Goal: Task Accomplishment & Management: Complete application form

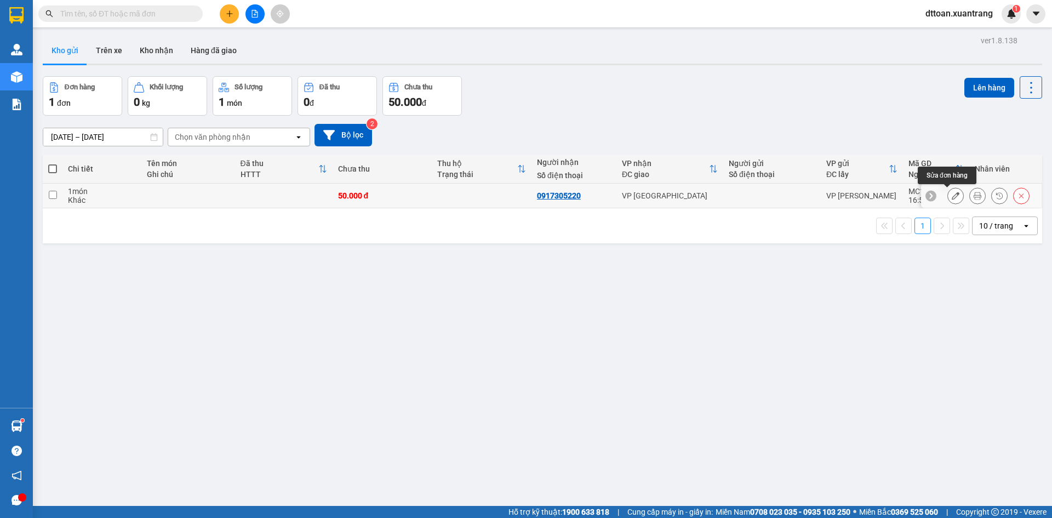
click at [974, 196] on icon at bounding box center [978, 196] width 8 height 8
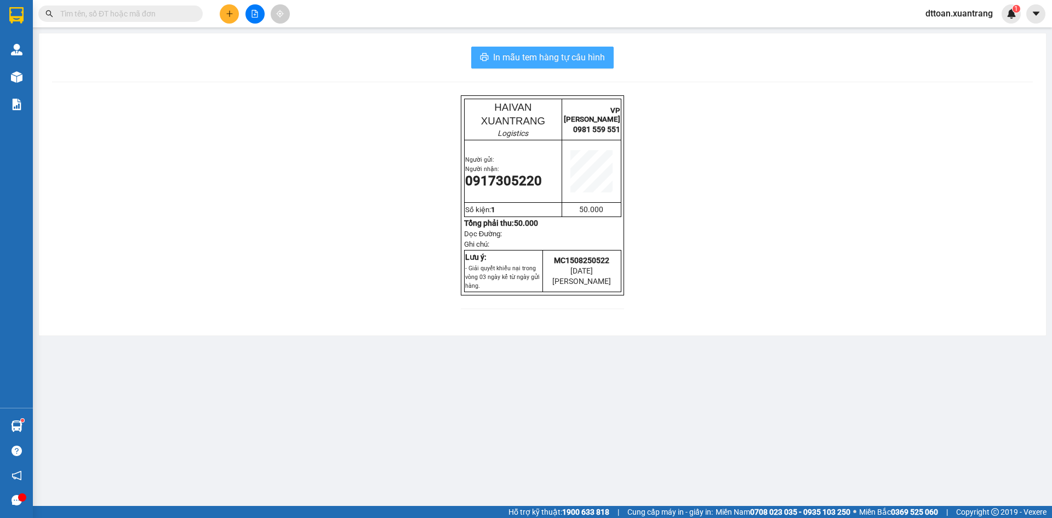
click at [561, 58] on span "In mẫu tem hàng tự cấu hình" at bounding box center [549, 57] width 112 height 14
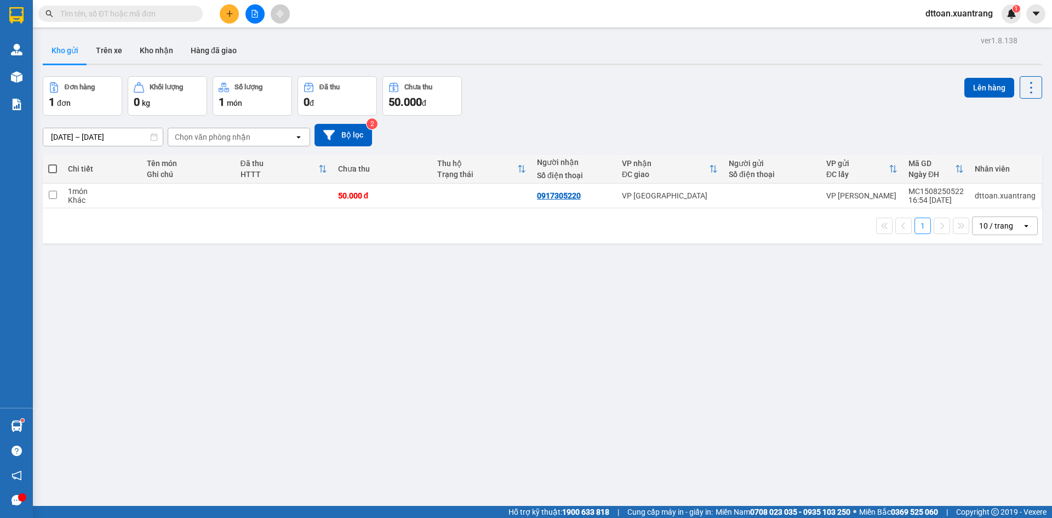
click at [134, 7] on span at bounding box center [120, 13] width 164 height 16
click at [95, 13] on input "text" at bounding box center [124, 14] width 129 height 12
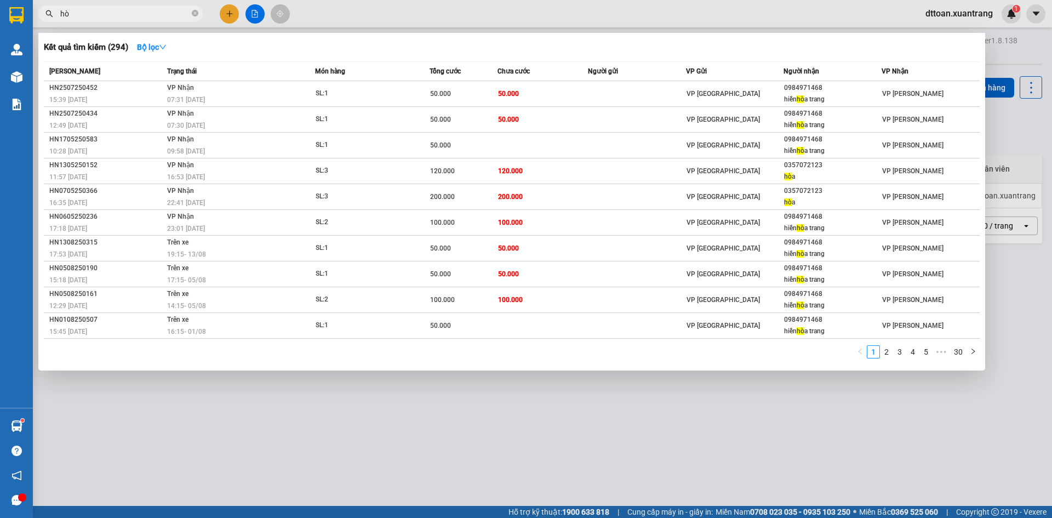
type input "h"
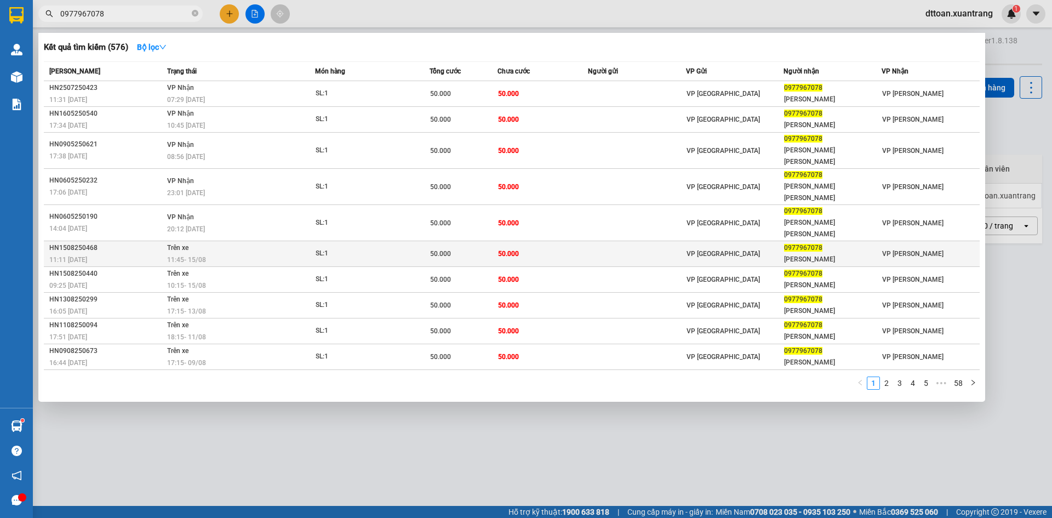
type input "0977967078"
click at [266, 241] on td "Trên xe 11:45 [DATE]" at bounding box center [239, 254] width 151 height 26
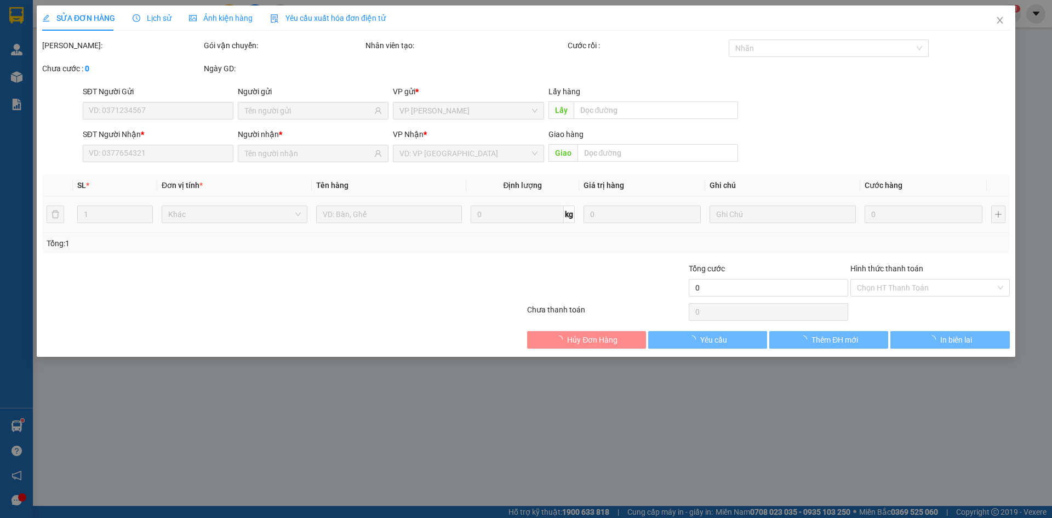
type input "0977967078"
type input "[PERSON_NAME]"
type input "50.000"
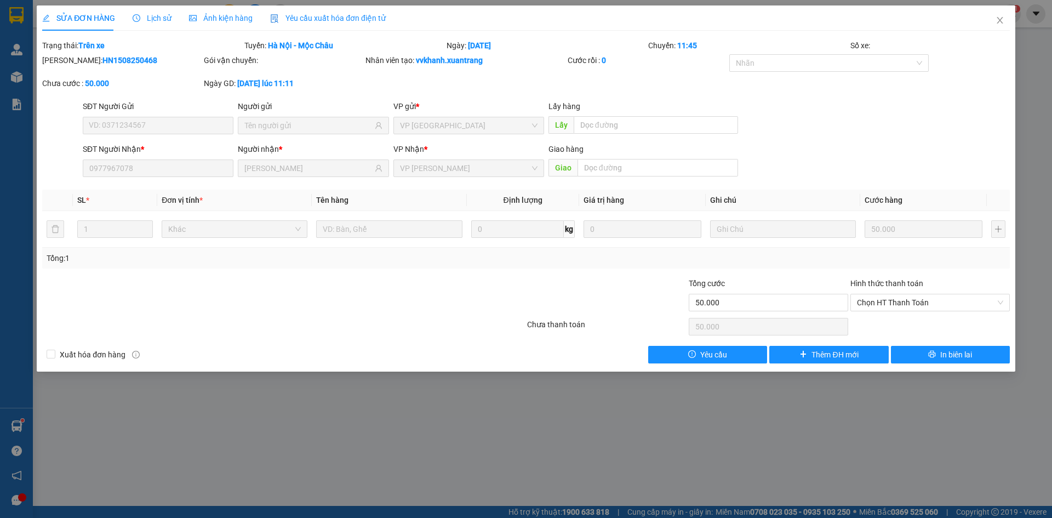
click at [199, 16] on span "Ảnh kiện hàng" at bounding box center [221, 18] width 64 height 9
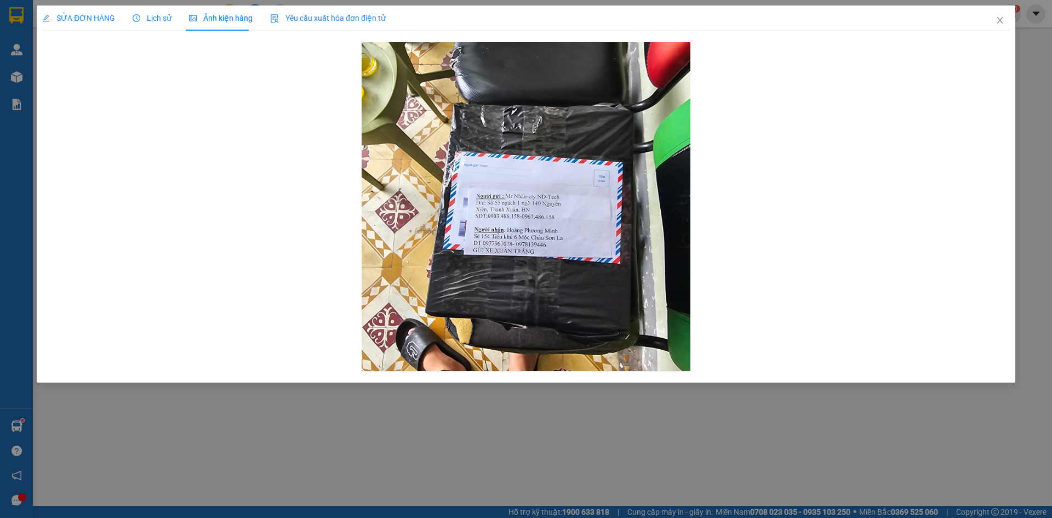
click at [63, 18] on span "SỬA ĐƠN HÀNG" at bounding box center [78, 18] width 73 height 9
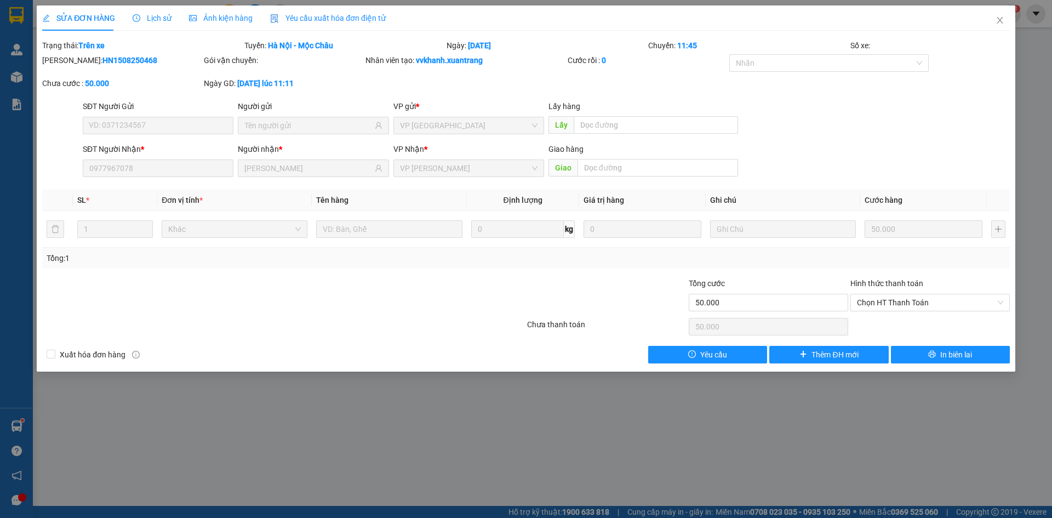
click at [156, 20] on span "Lịch sử" at bounding box center [152, 18] width 39 height 9
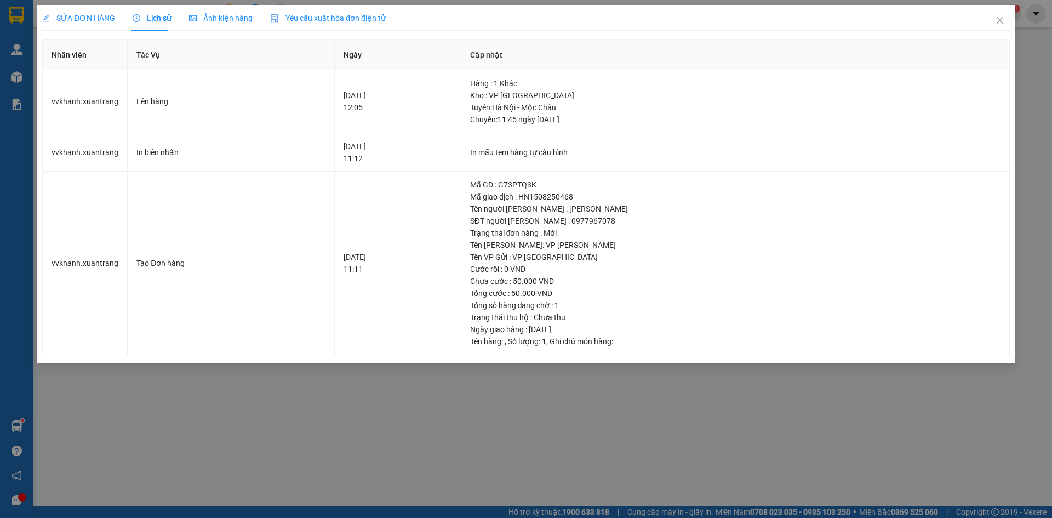
click at [218, 396] on div "SỬA ĐƠN HÀNG Lịch sử [PERSON_NAME] hàng Yêu cầu xuất [PERSON_NAME] điện tử Tota…" at bounding box center [526, 259] width 1052 height 518
click at [997, 18] on icon "close" at bounding box center [1000, 20] width 9 height 9
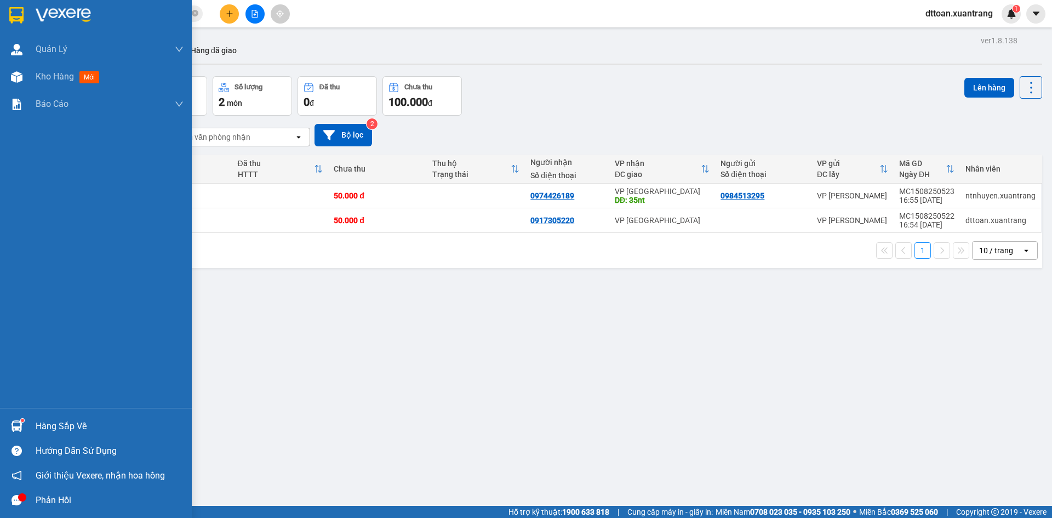
click at [51, 11] on img at bounding box center [63, 15] width 55 height 16
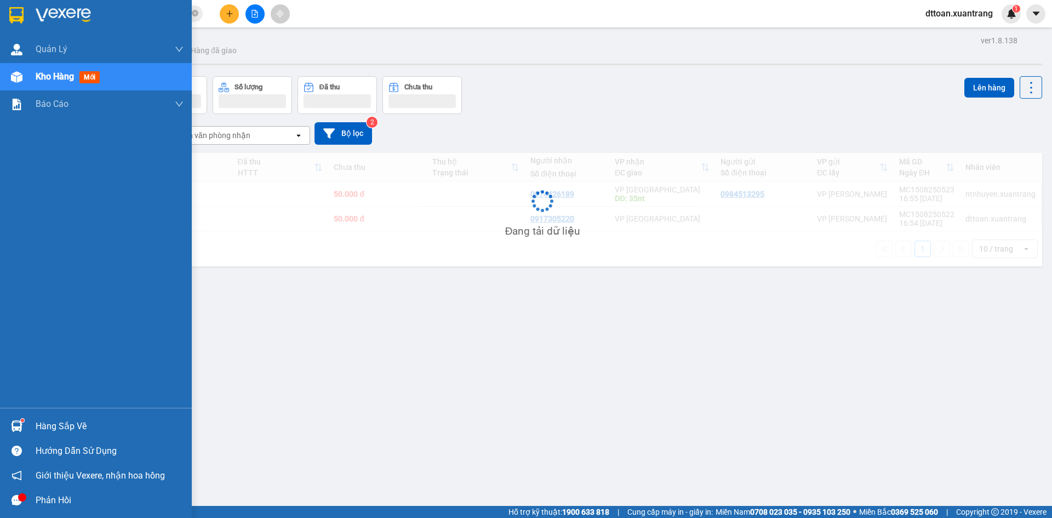
click at [55, 11] on img at bounding box center [63, 15] width 55 height 16
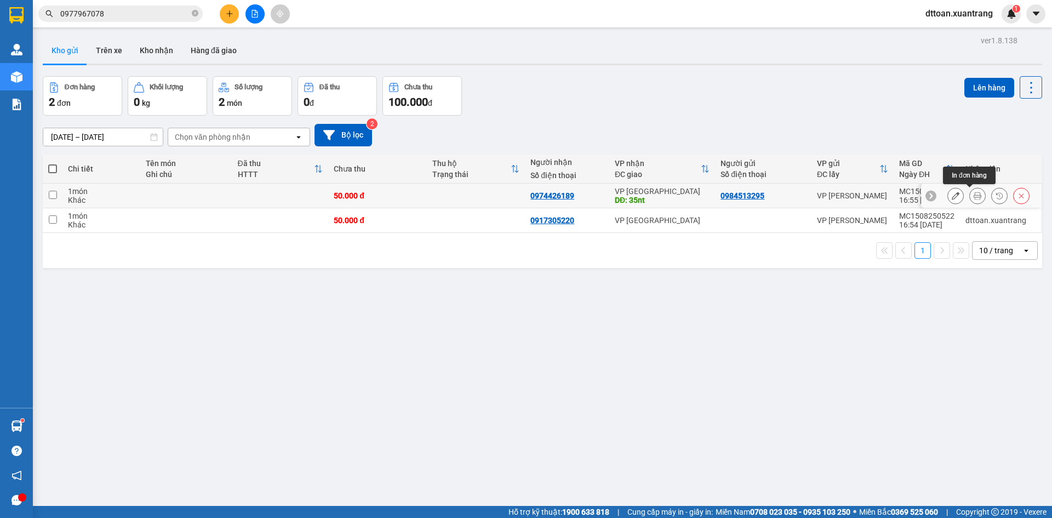
click at [974, 193] on icon at bounding box center [978, 196] width 8 height 8
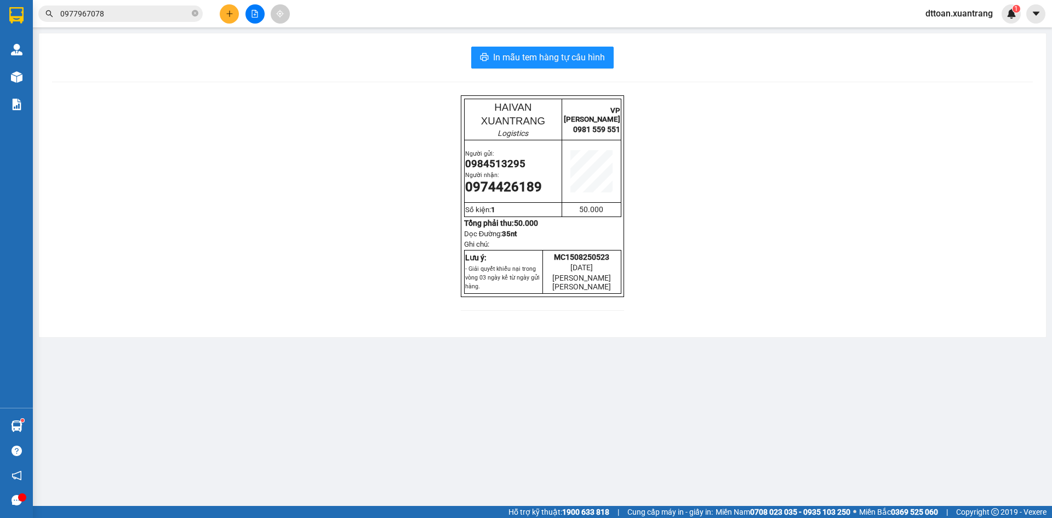
click at [549, 45] on div "In mẫu tem hàng tự [PERSON_NAME] HAIVAN XUANTRANG Logistics VP MỘC [PERSON_NAME…" at bounding box center [542, 185] width 1007 height 304
click at [549, 50] on button "In mẫu tem hàng tự cấu hình" at bounding box center [542, 58] width 142 height 22
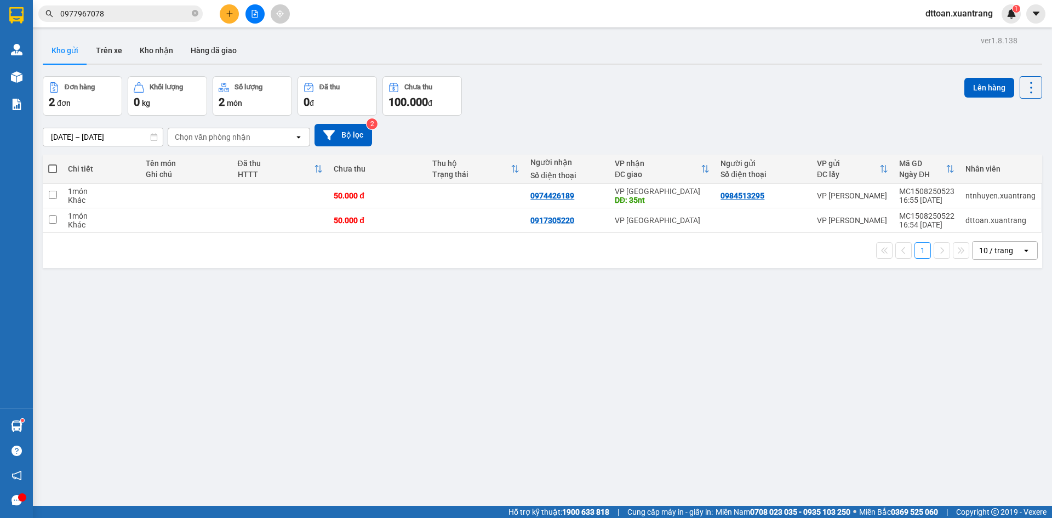
click at [226, 233] on div "1 10 / trang open" at bounding box center [543, 250] width 1000 height 35
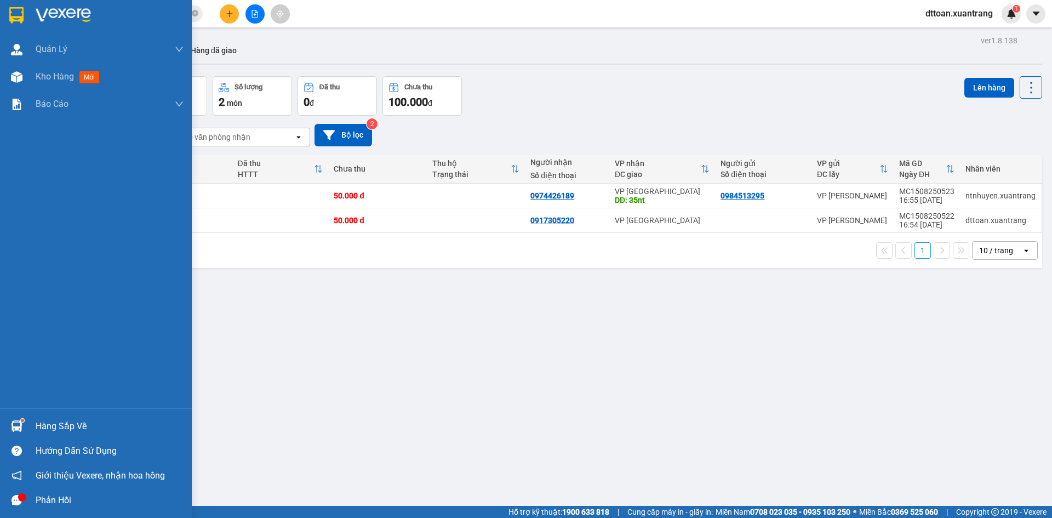
click at [46, 15] on img at bounding box center [63, 15] width 55 height 16
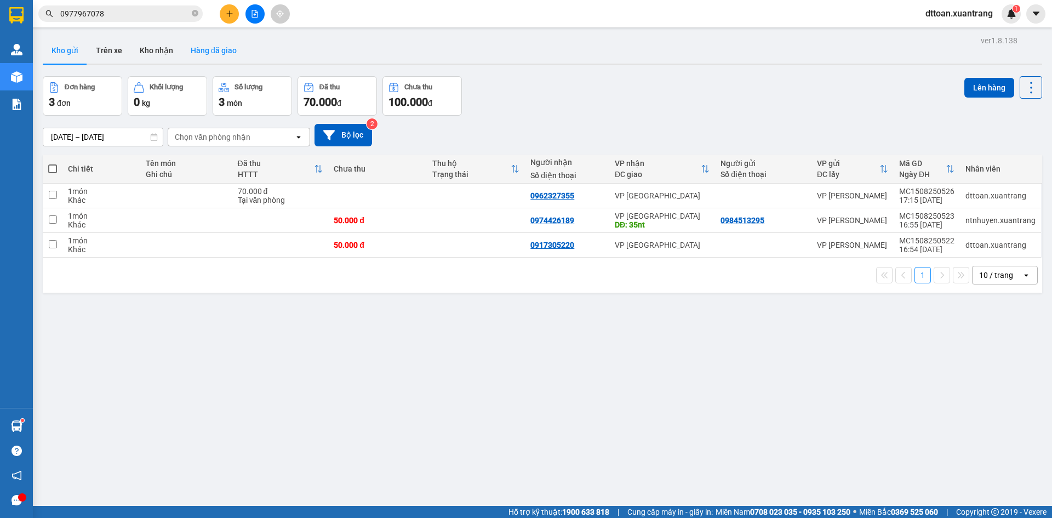
click at [197, 52] on button "Hàng đã giao" at bounding box center [214, 50] width 64 height 26
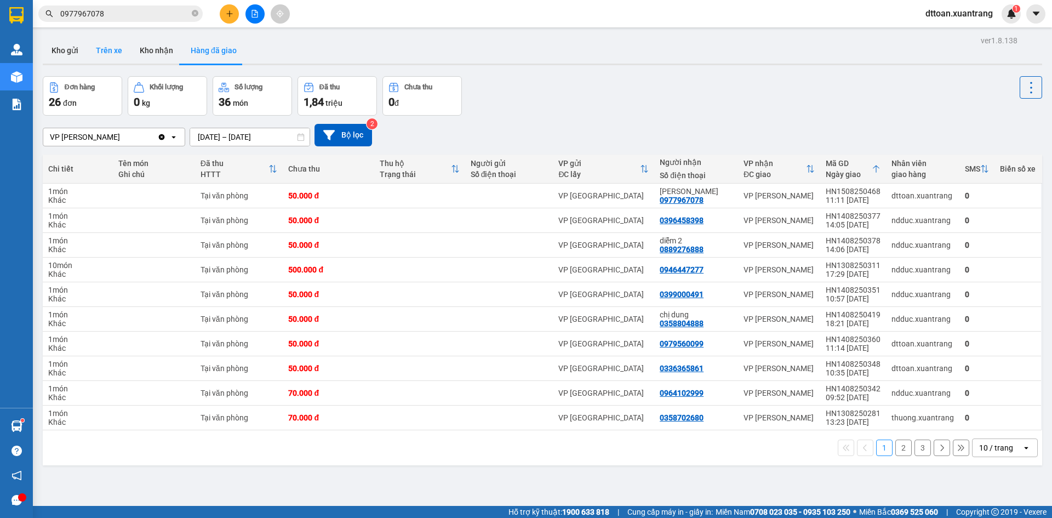
click at [91, 60] on button "Trên xe" at bounding box center [109, 50] width 44 height 26
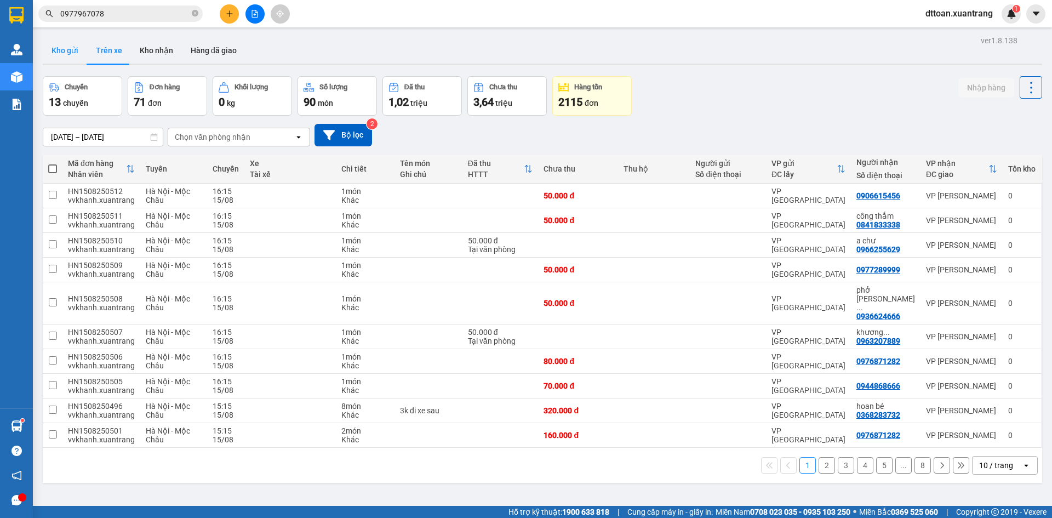
click at [69, 44] on button "Kho gửi" at bounding box center [65, 50] width 44 height 26
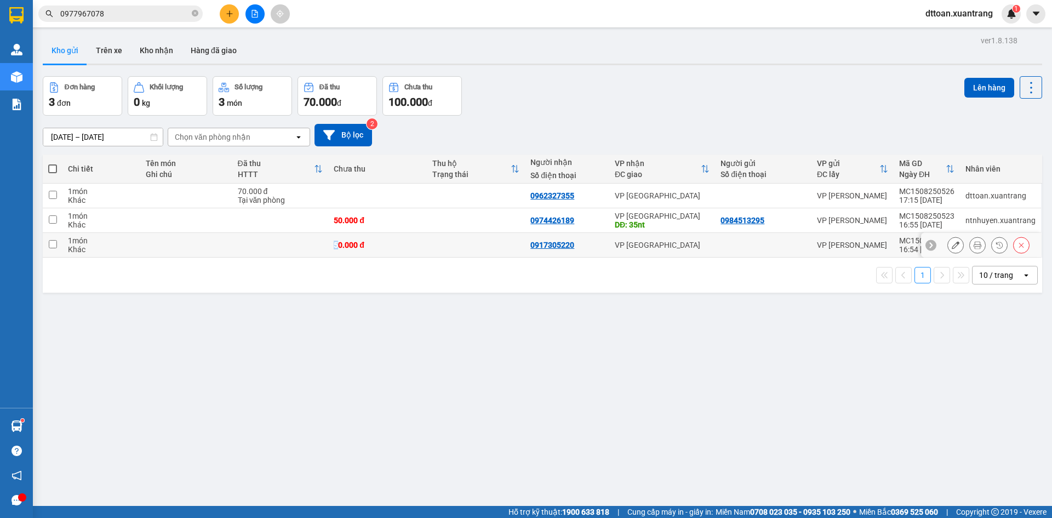
drag, startPoint x: 332, startPoint y: 234, endPoint x: 323, endPoint y: 204, distance: 31.4
click at [331, 234] on td "50.000 đ" at bounding box center [377, 245] width 99 height 25
checkbox input "true"
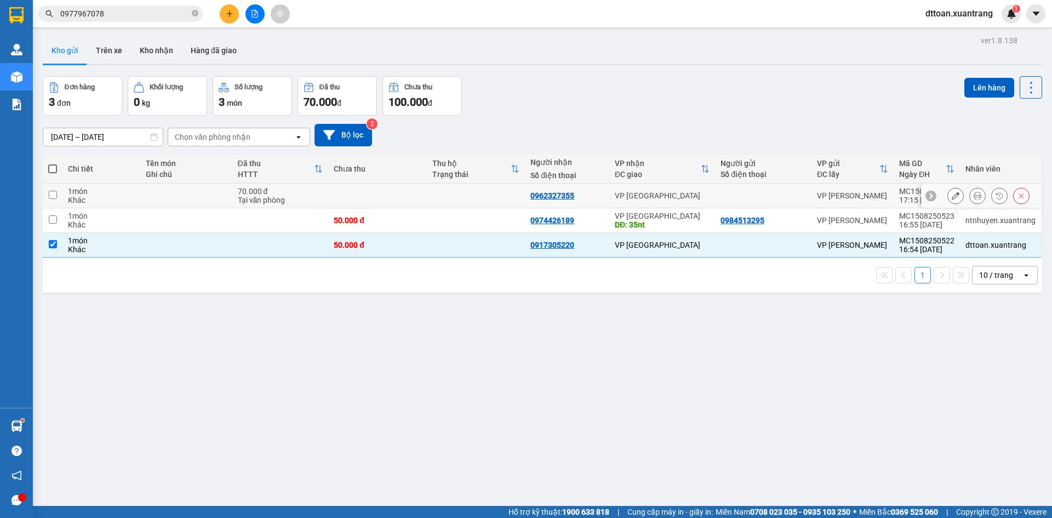
click at [324, 202] on td "70.000 đ [PERSON_NAME]" at bounding box center [280, 196] width 96 height 25
checkbox input "true"
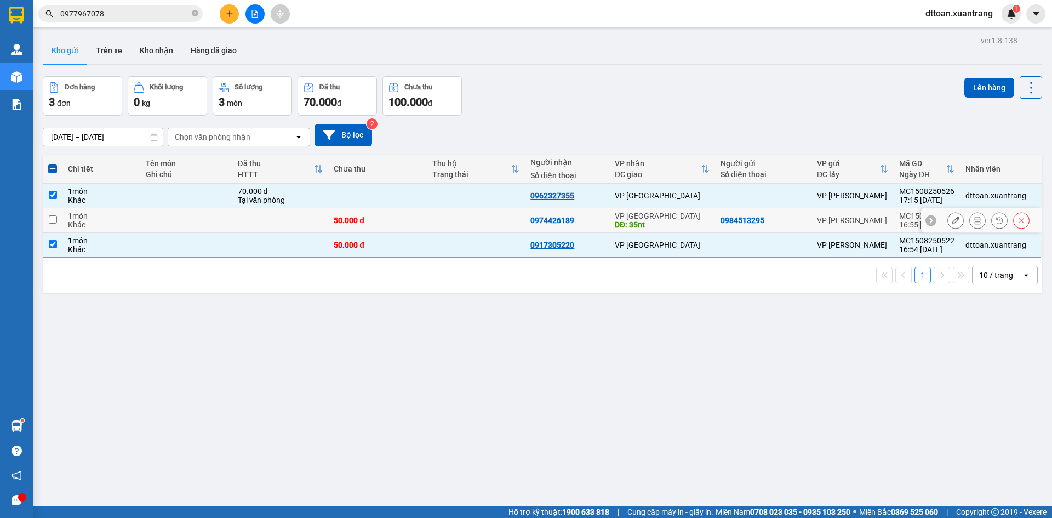
click at [310, 225] on td at bounding box center [280, 220] width 96 height 25
checkbox input "true"
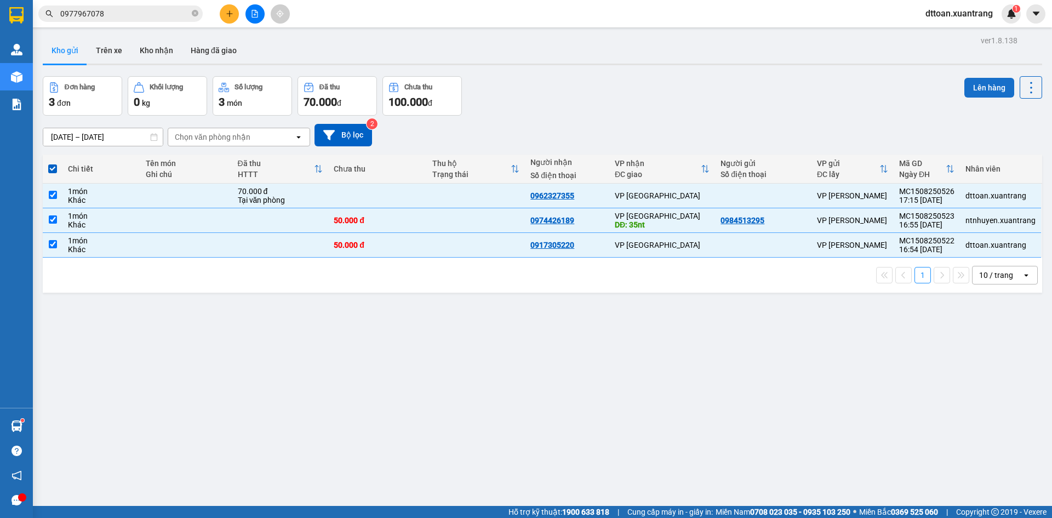
click at [968, 89] on button "Lên hàng" at bounding box center [990, 88] width 50 height 20
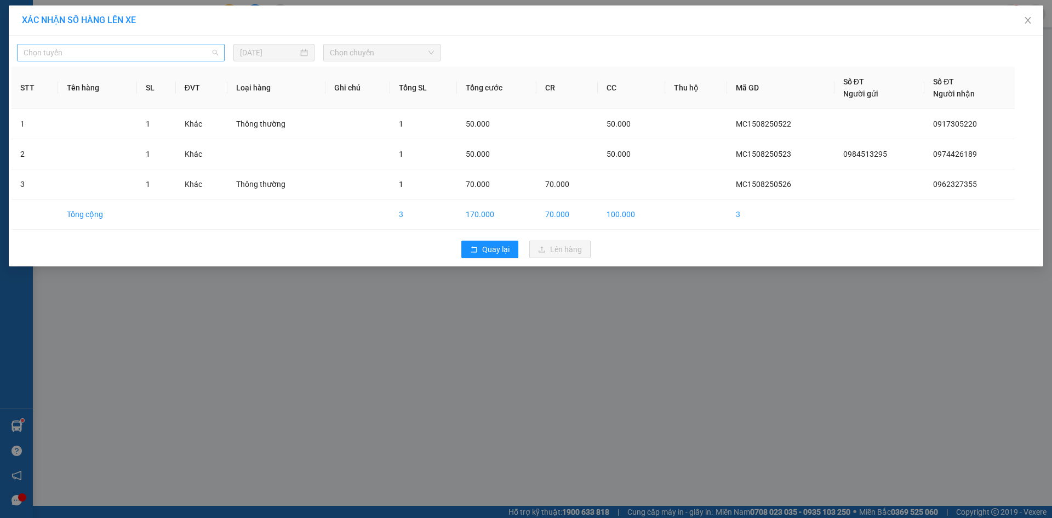
click at [147, 56] on span "Chọn tuyến" at bounding box center [121, 52] width 195 height 16
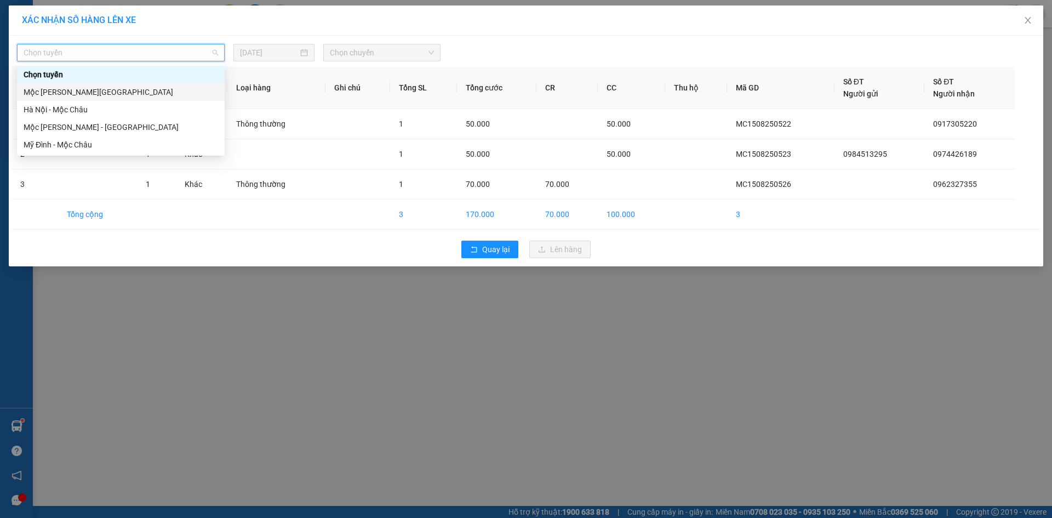
click at [123, 94] on div "Mộc [PERSON_NAME][GEOGRAPHIC_DATA]" at bounding box center [121, 92] width 195 height 12
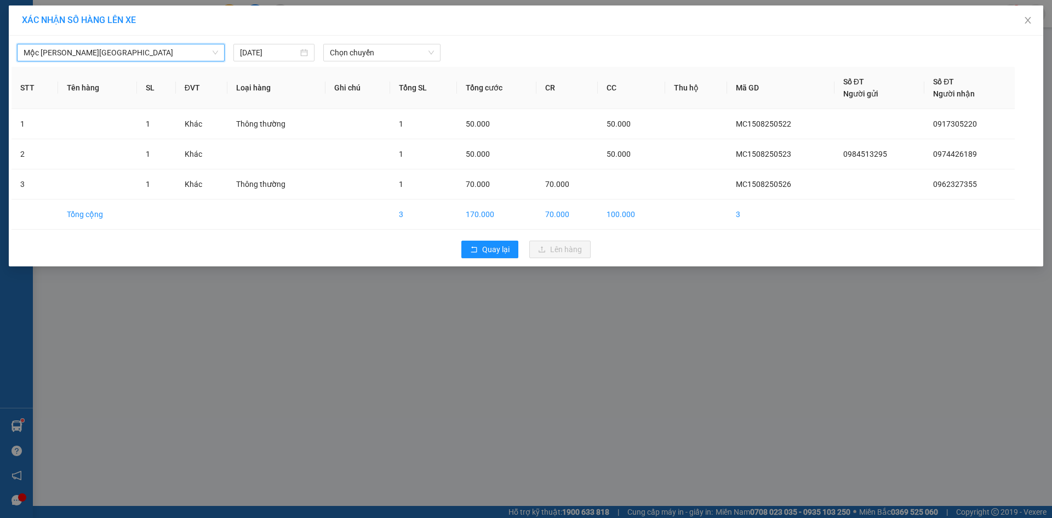
click at [352, 41] on div "Mộc [PERSON_NAME][GEOGRAPHIC_DATA] [GEOGRAPHIC_DATA][PERSON_NAME][GEOGRAPHIC_DA…" at bounding box center [526, 49] width 1029 height 23
click at [366, 56] on span "Chọn chuyến" at bounding box center [382, 52] width 104 height 16
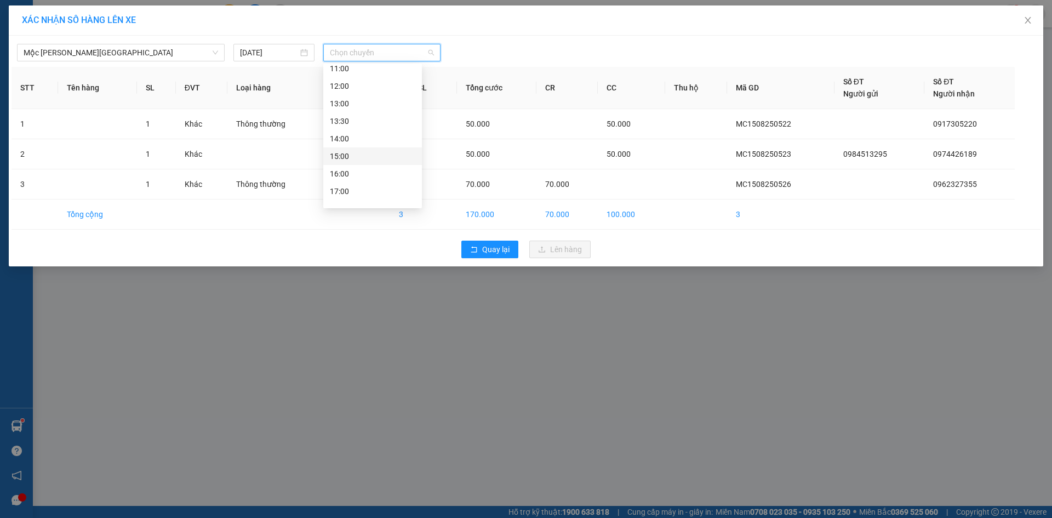
scroll to position [158, 0]
click at [1027, 12] on span "Close" at bounding box center [1028, 20] width 31 height 31
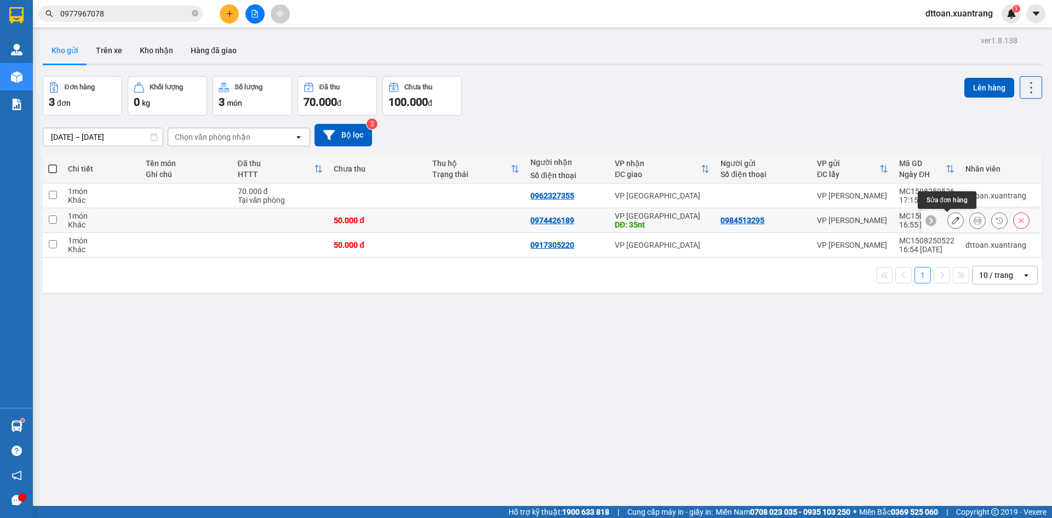
click at [951, 221] on button at bounding box center [955, 220] width 15 height 19
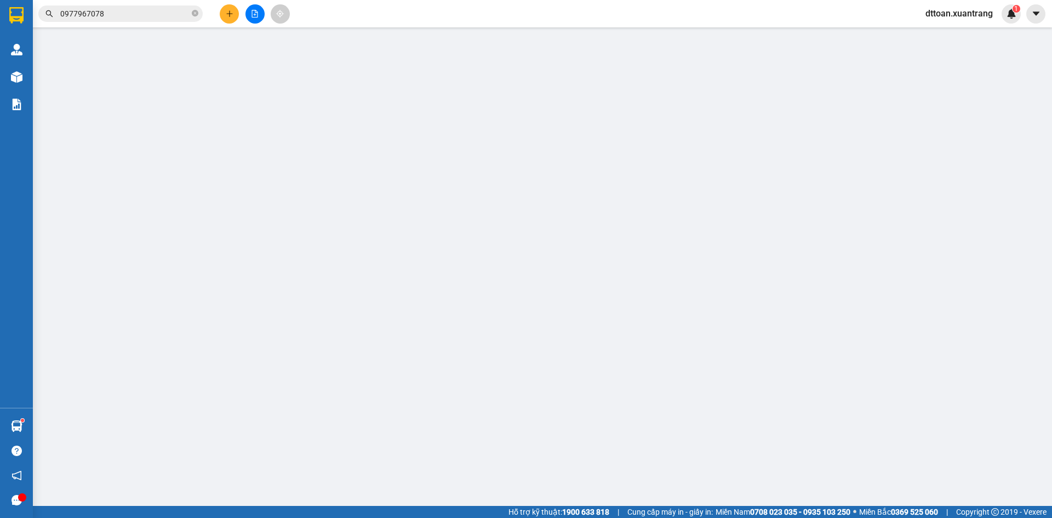
type input "0984513295"
type input "0974426189"
type input "35nt"
type input "50.000"
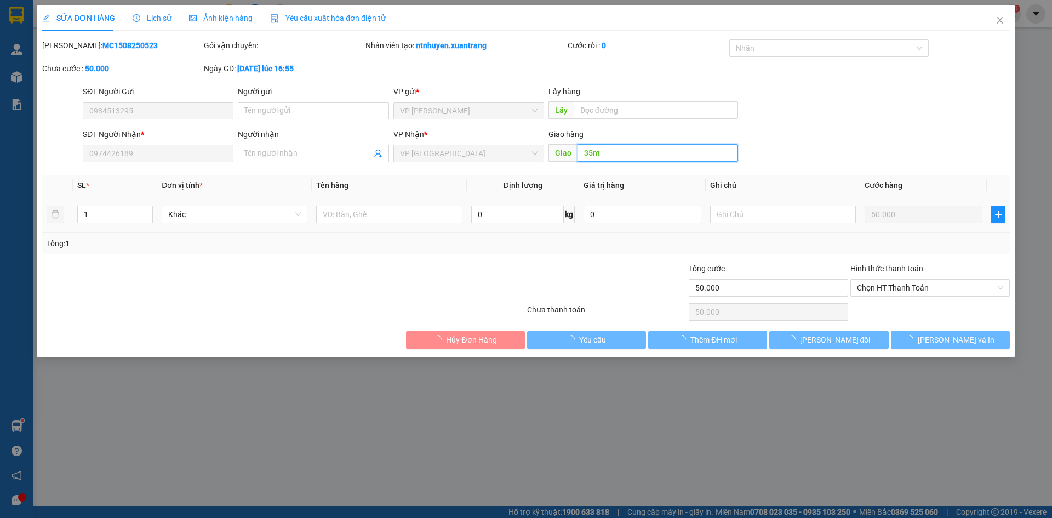
click at [607, 149] on input "35nt" at bounding box center [658, 153] width 161 height 18
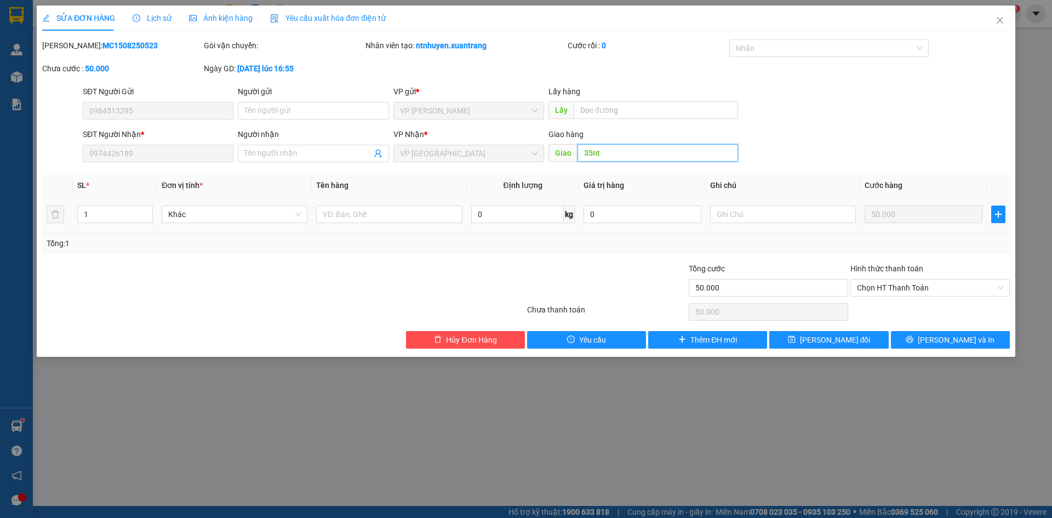
click at [607, 149] on input "35nt" at bounding box center [658, 153] width 161 height 18
click at [828, 341] on span "[PERSON_NAME] đổi" at bounding box center [835, 340] width 71 height 12
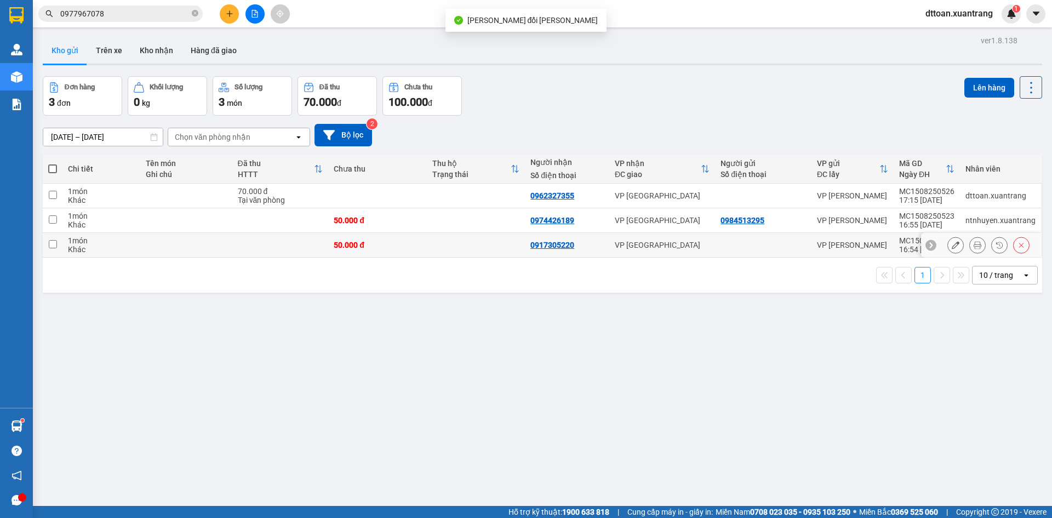
click at [432, 246] on td at bounding box center [476, 245] width 99 height 25
checkbox input "true"
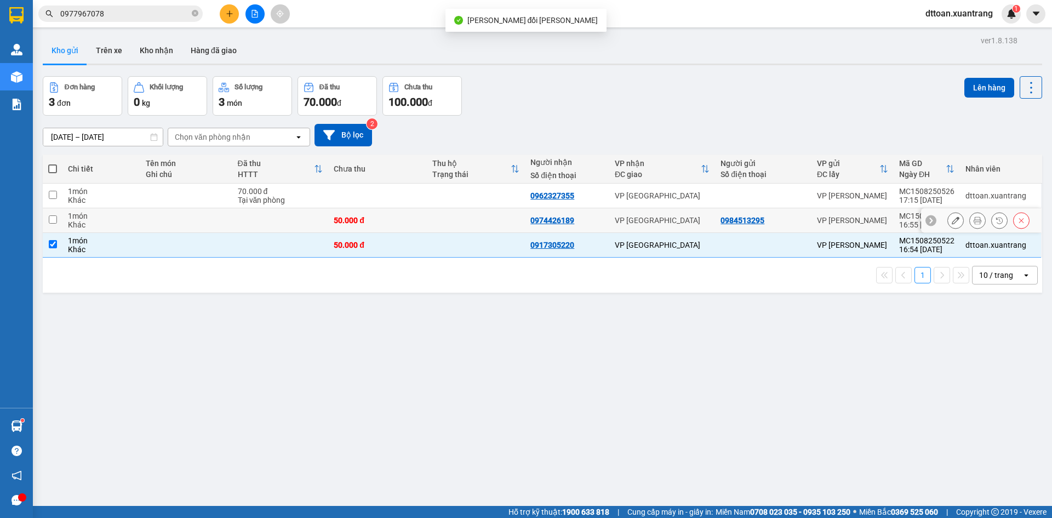
click at [442, 220] on td at bounding box center [476, 220] width 99 height 25
checkbox input "true"
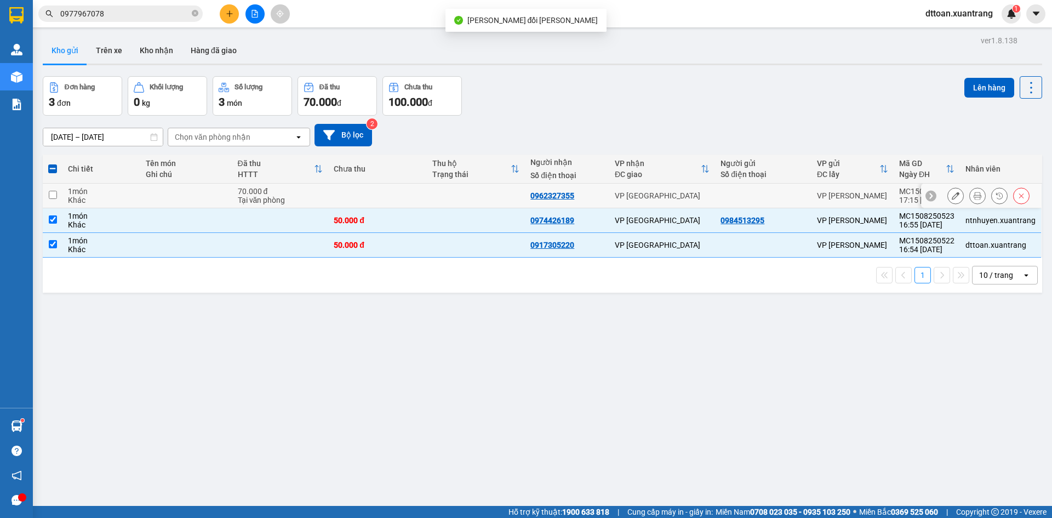
click at [442, 199] on td at bounding box center [476, 196] width 99 height 25
checkbox input "true"
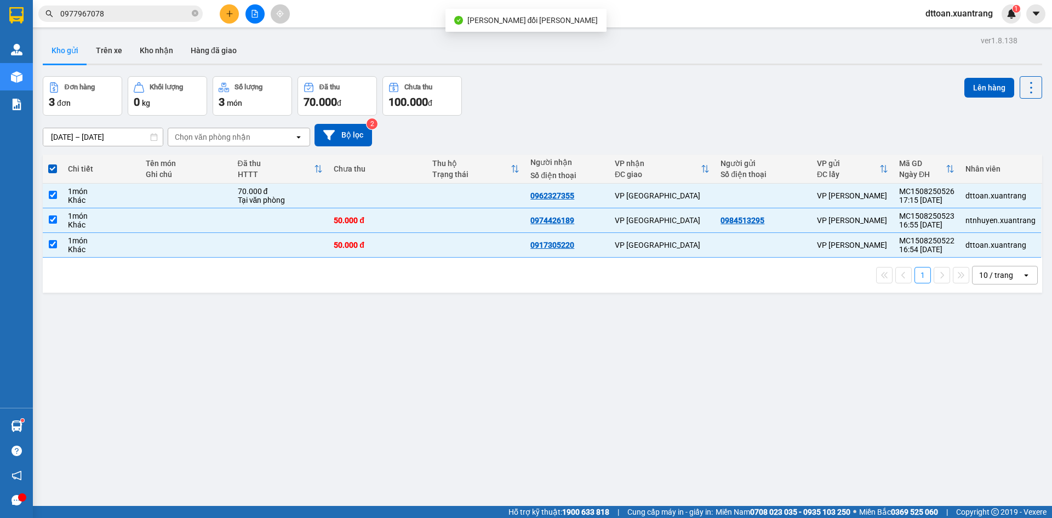
click at [976, 63] on div "Kho gửi Trên xe Kho nhận Hàng đã giao" at bounding box center [543, 51] width 1000 height 29
click at [974, 90] on button "Lên hàng" at bounding box center [990, 88] width 50 height 20
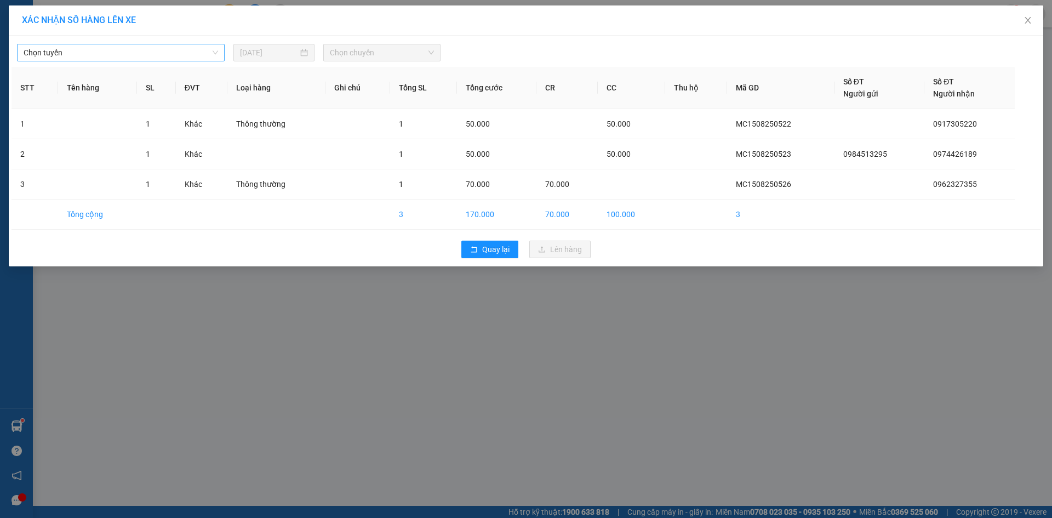
click at [119, 47] on span "Chọn tuyến" at bounding box center [121, 52] width 195 height 16
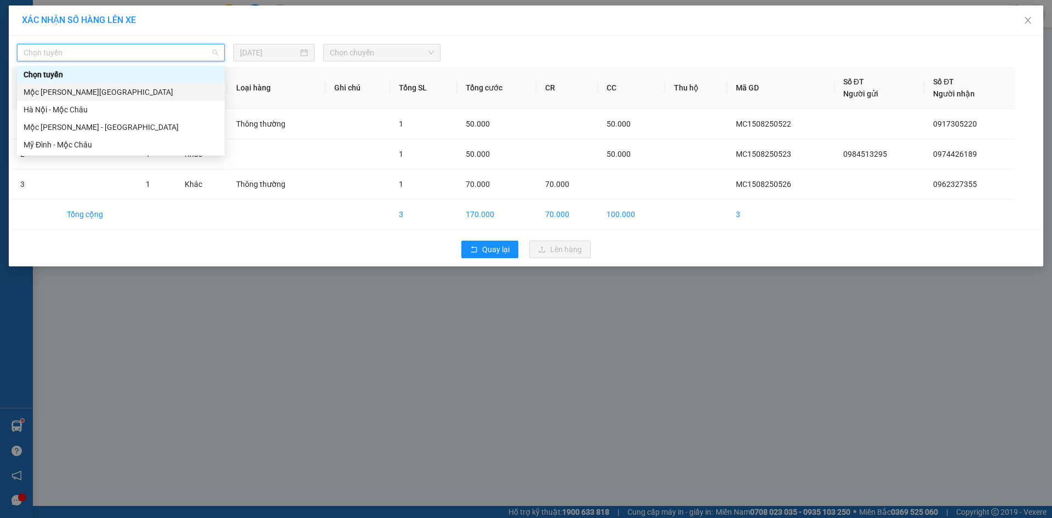
click at [115, 92] on div "Mộc [PERSON_NAME][GEOGRAPHIC_DATA]" at bounding box center [121, 92] width 195 height 12
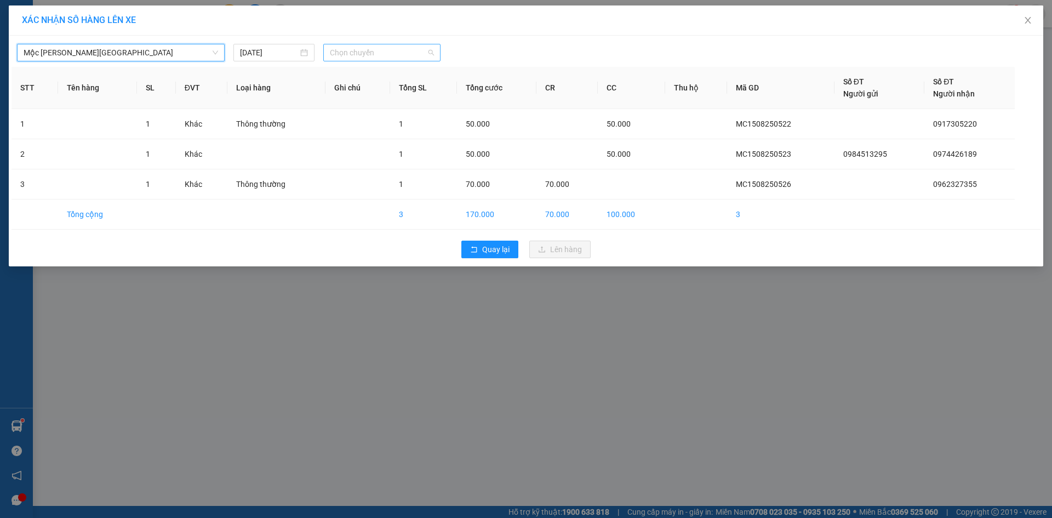
drag, startPoint x: 393, startPoint y: 44, endPoint x: 393, endPoint y: 52, distance: 7.7
click at [391, 46] on span "Chọn chuyến" at bounding box center [382, 52] width 104 height 16
click at [362, 145] on div "17:00" at bounding box center [372, 145] width 85 height 12
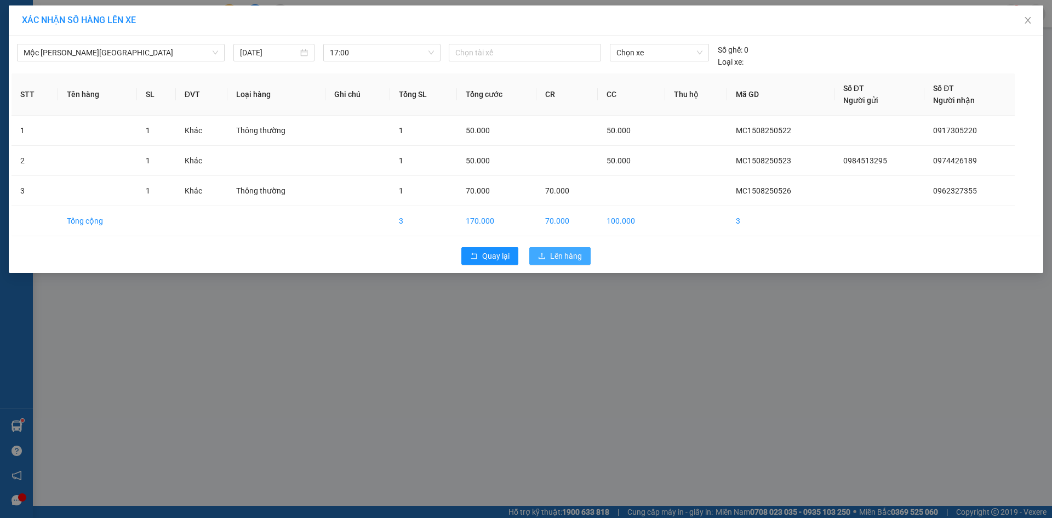
click at [567, 257] on span "Lên hàng" at bounding box center [566, 256] width 32 height 12
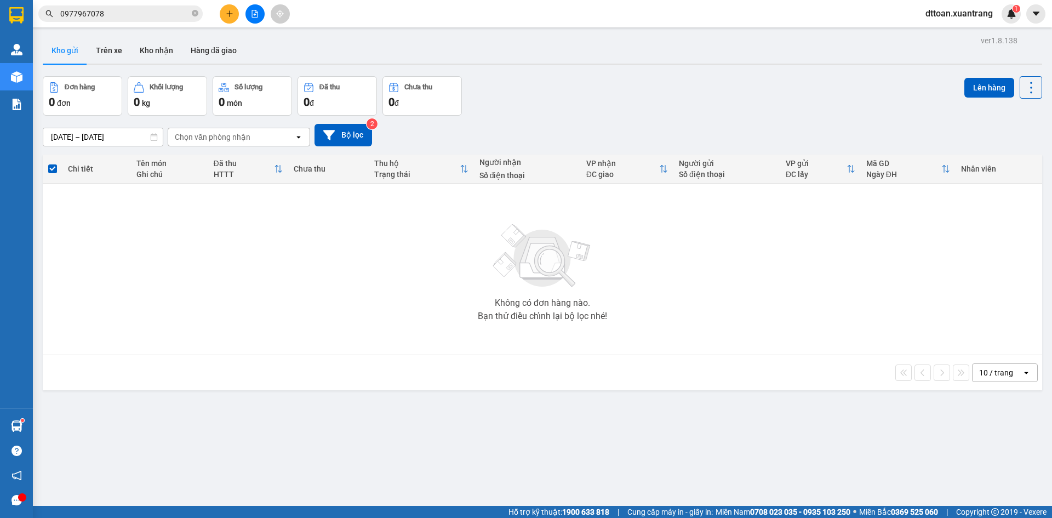
click at [230, 20] on button at bounding box center [229, 13] width 19 height 19
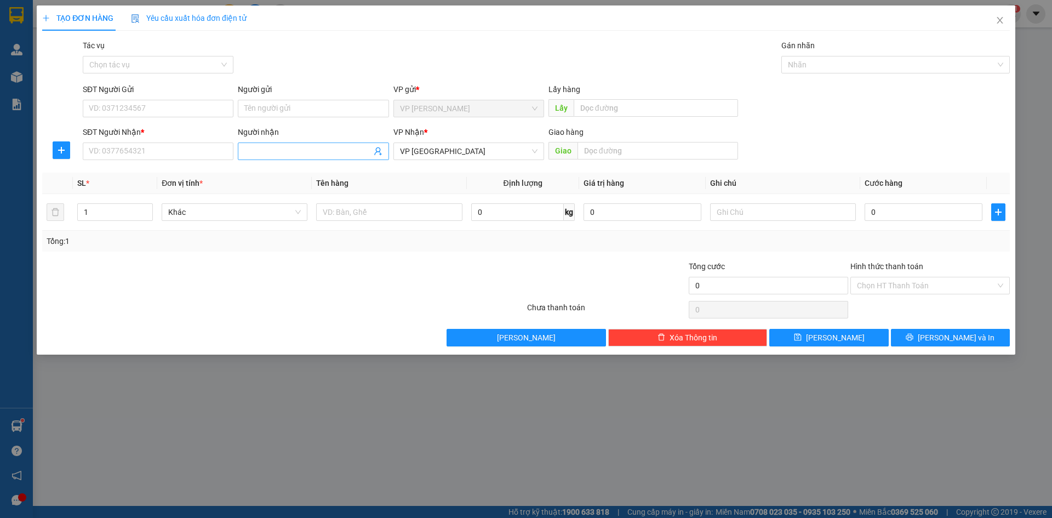
click at [269, 146] on input "Người nhận" at bounding box center [307, 151] width 127 height 12
type input "l"
type input "q"
click at [998, 20] on icon "close" at bounding box center [1000, 20] width 9 height 9
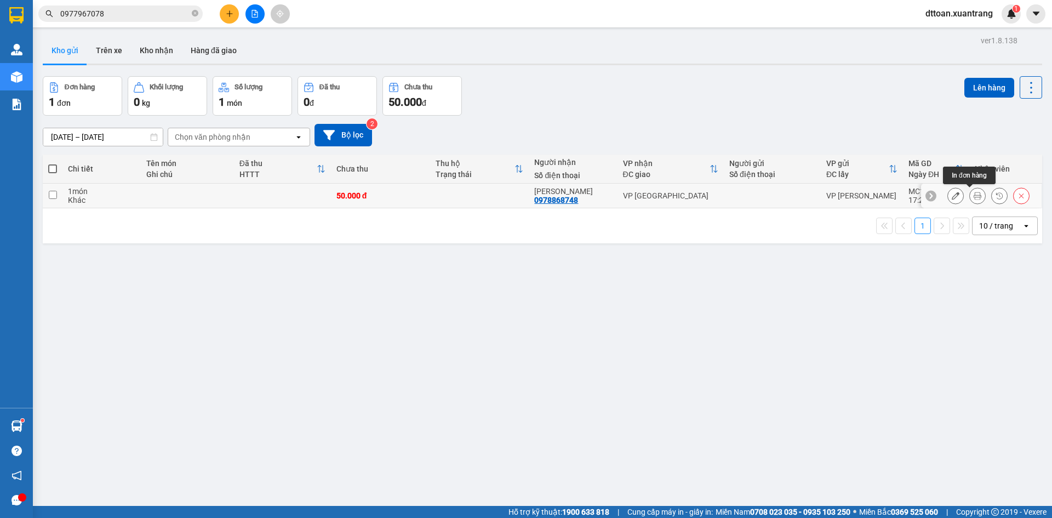
click at [974, 196] on icon at bounding box center [978, 196] width 8 height 8
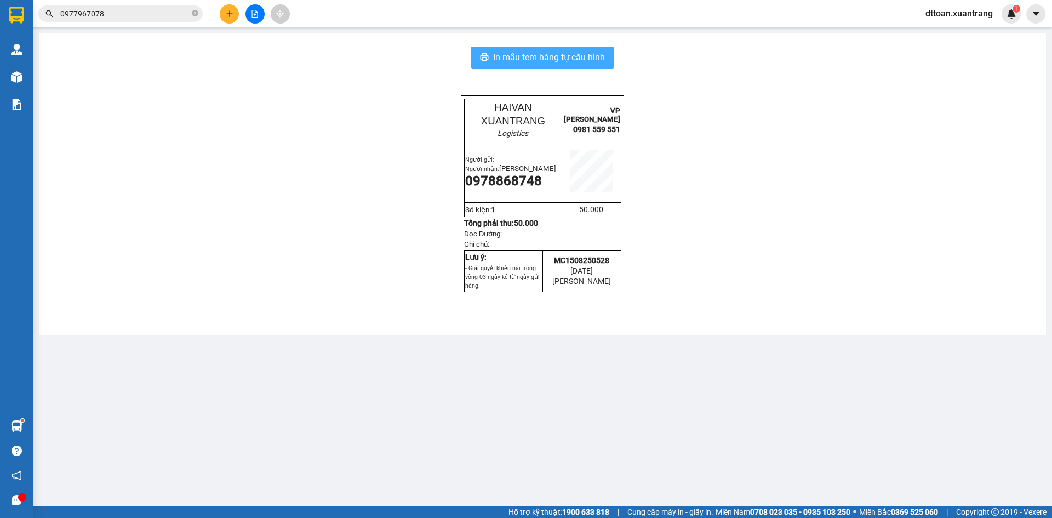
click at [561, 56] on span "In mẫu tem hàng tự cấu hình" at bounding box center [549, 57] width 112 height 14
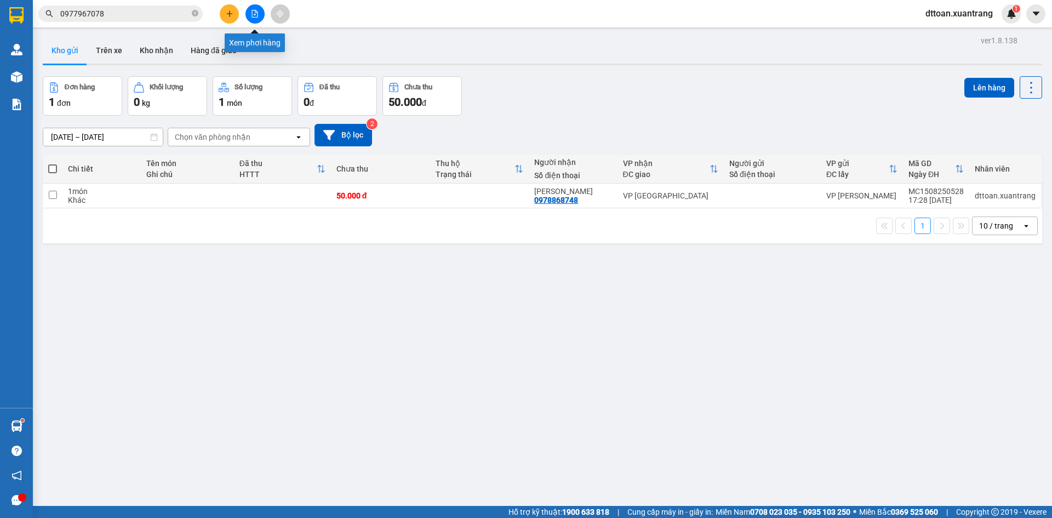
click at [236, 18] on button at bounding box center [229, 13] width 19 height 19
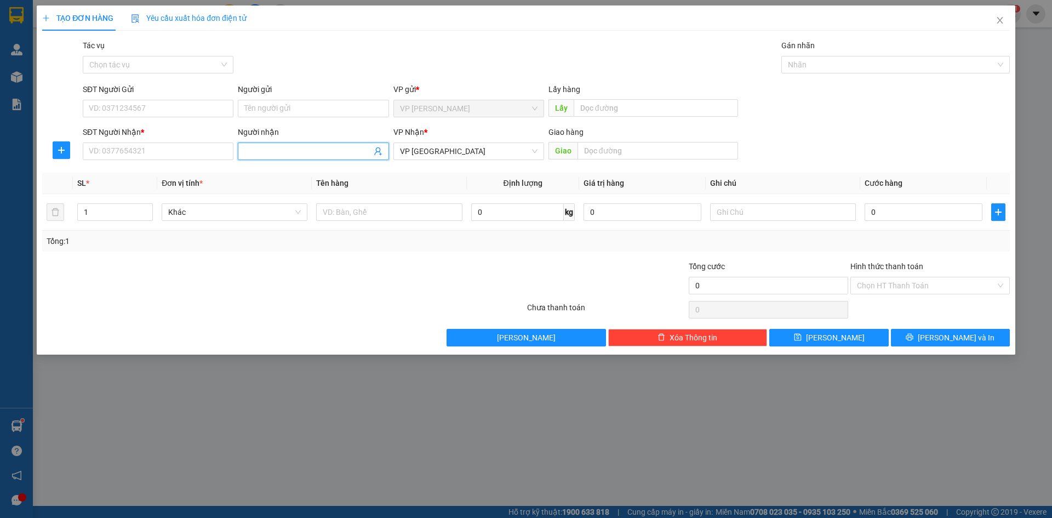
click at [320, 149] on input "Người nhận" at bounding box center [307, 151] width 127 height 12
click at [378, 149] on icon "user-add" at bounding box center [378, 151] width 9 height 9
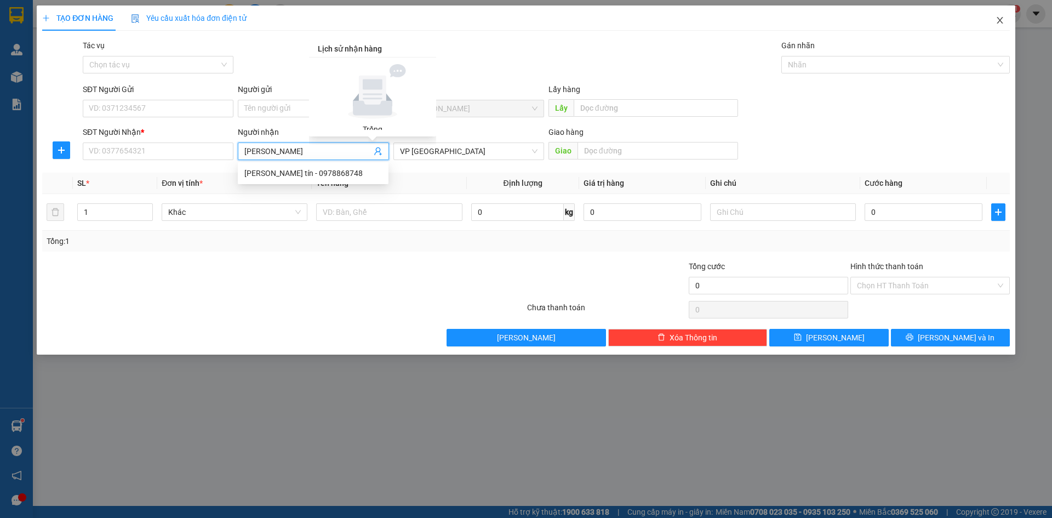
type input "[PERSON_NAME]"
click at [990, 20] on span "Close" at bounding box center [1000, 20] width 31 height 31
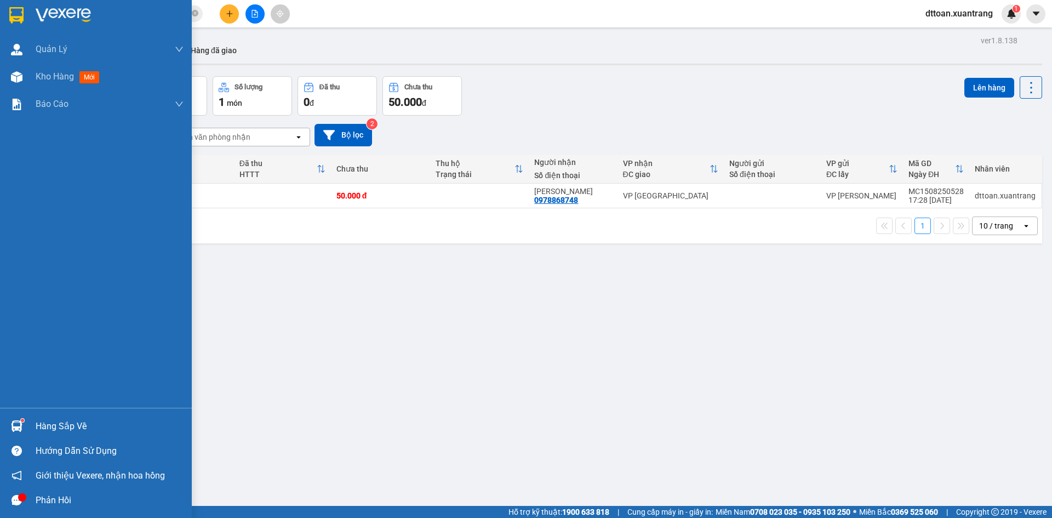
click at [78, 19] on img at bounding box center [63, 15] width 55 height 16
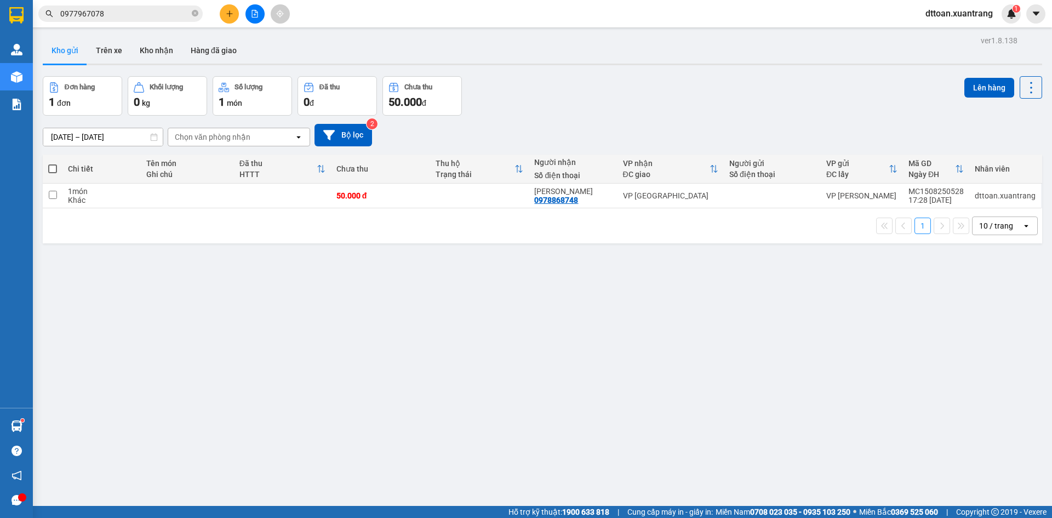
click at [163, 12] on input "0977967078" at bounding box center [124, 14] width 129 height 12
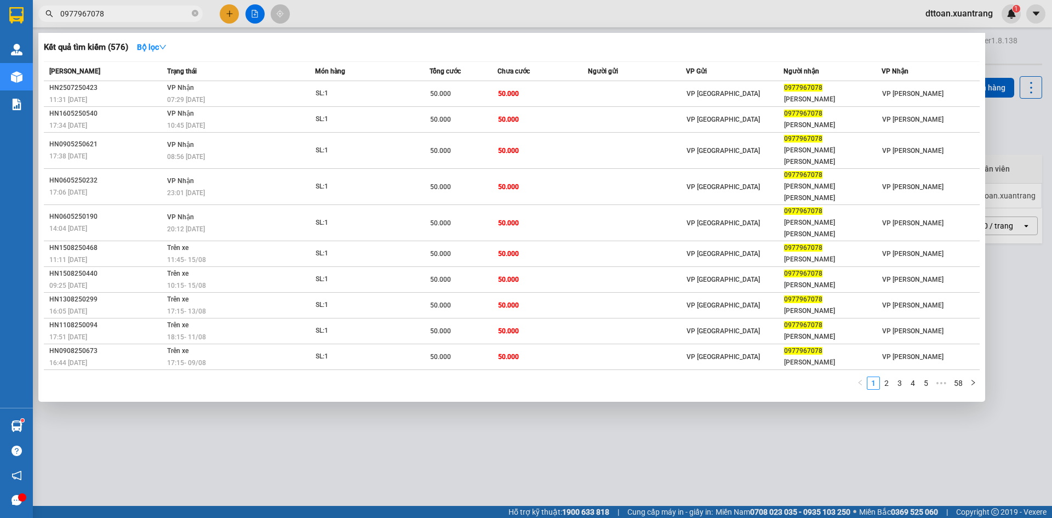
click at [161, 13] on input "0977967078" at bounding box center [124, 14] width 129 height 12
paste input "42206685"
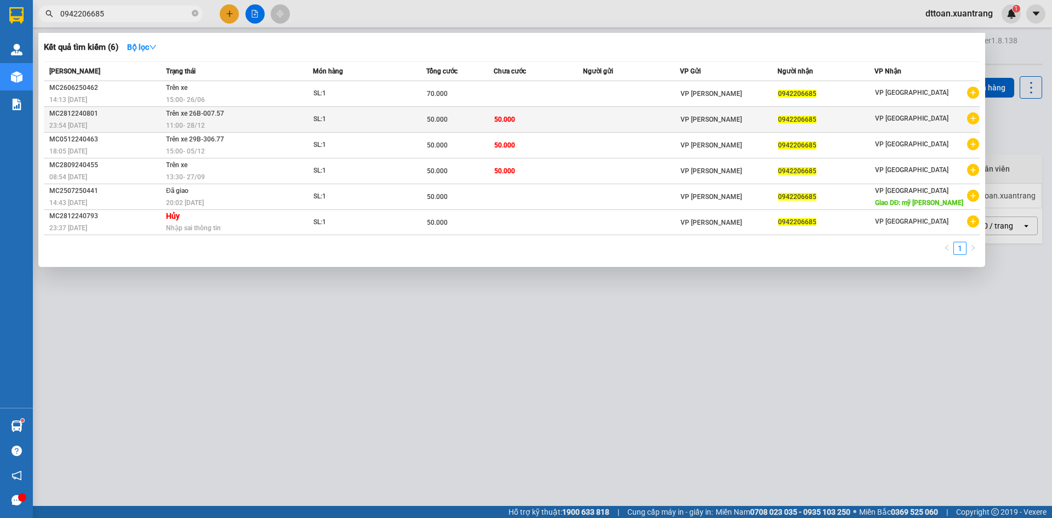
type input "0942206685"
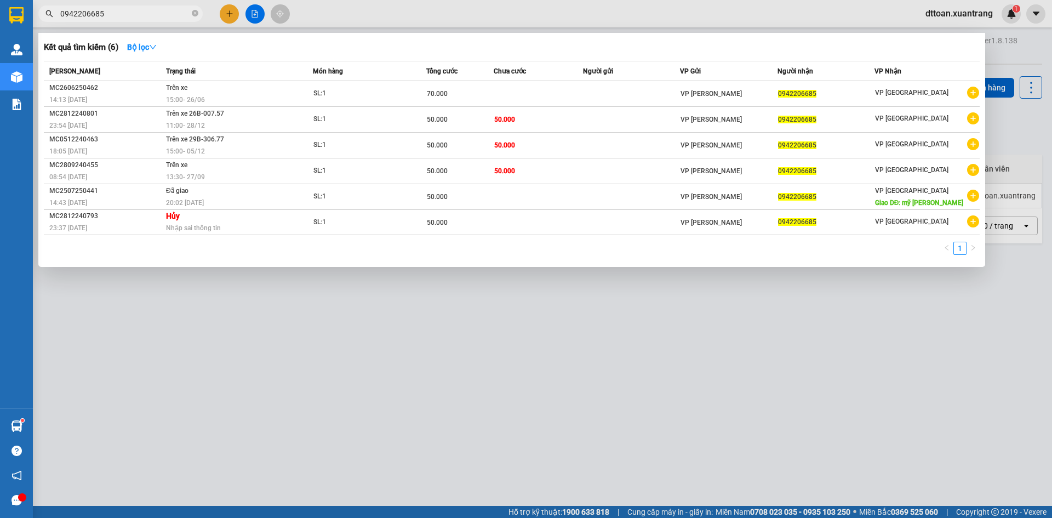
drag, startPoint x: 291, startPoint y: 411, endPoint x: 298, endPoint y: 298, distance: 113.7
click at [291, 409] on div at bounding box center [526, 259] width 1052 height 518
click at [197, 16] on icon "close-circle" at bounding box center [195, 13] width 7 height 7
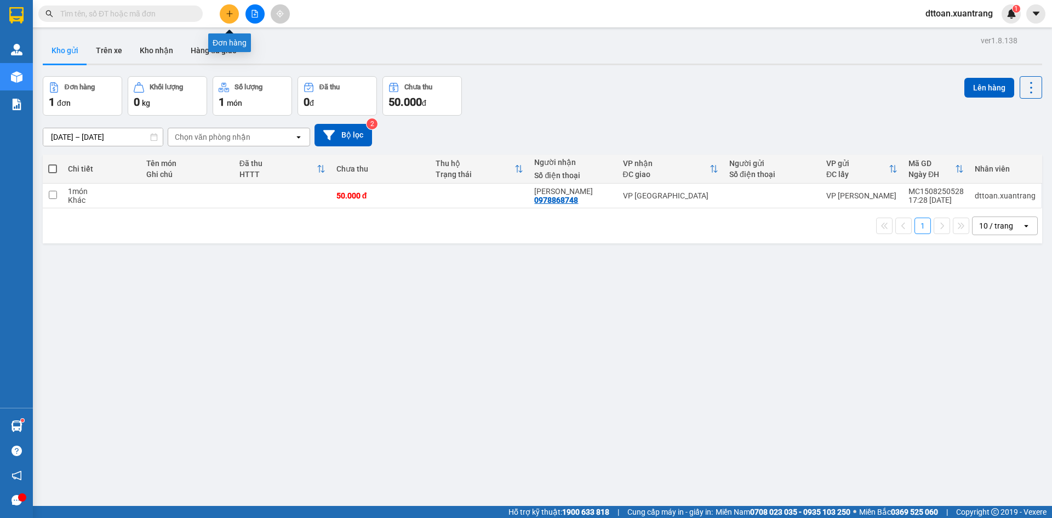
click at [235, 14] on button at bounding box center [229, 13] width 19 height 19
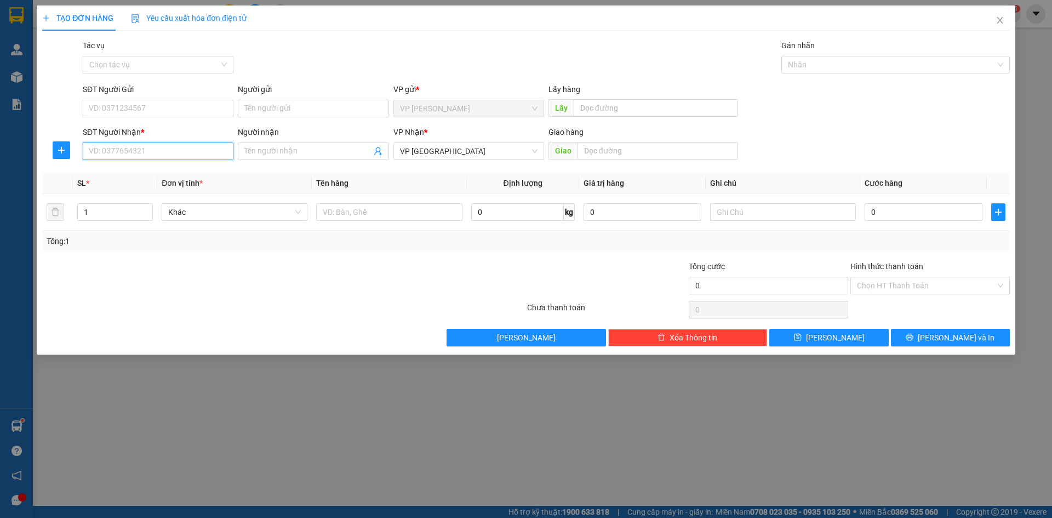
click at [141, 146] on input "SĐT Người Nhận *" at bounding box center [158, 151] width 151 height 18
type input "0888182238"
click at [885, 212] on input "0" at bounding box center [924, 212] width 118 height 18
type input "5"
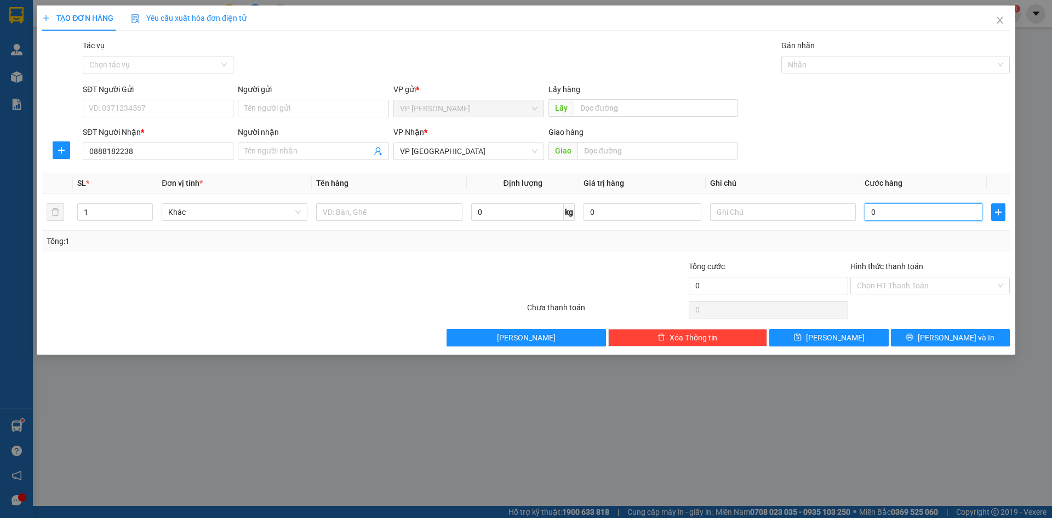
type input "5"
type input "50"
type input "50.000"
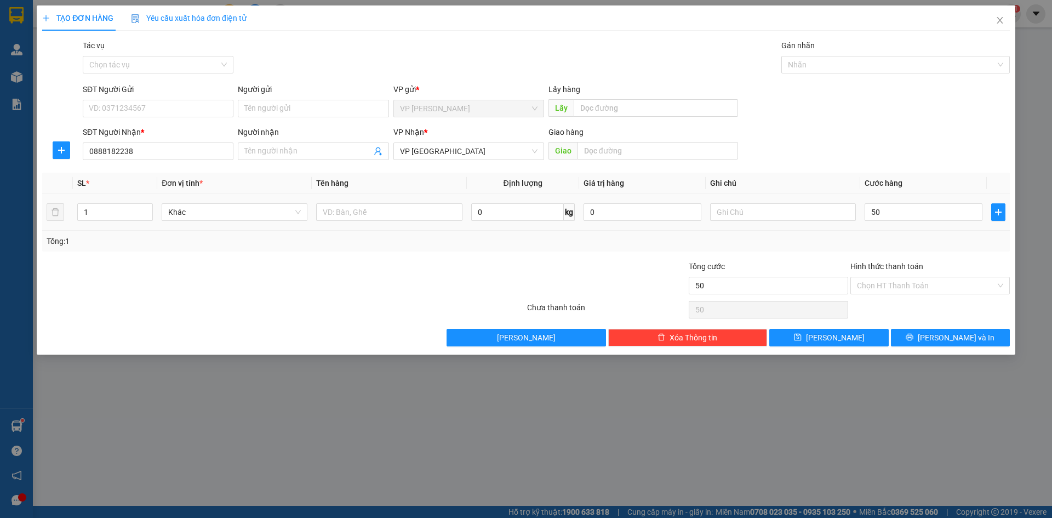
type input "50.000"
click at [844, 233] on div "Tổng: 1" at bounding box center [526, 241] width 968 height 21
drag, startPoint x: 899, startPoint y: 287, endPoint x: 895, endPoint y: 294, distance: 8.4
click at [900, 287] on input "Hình thức thanh toán" at bounding box center [926, 285] width 139 height 16
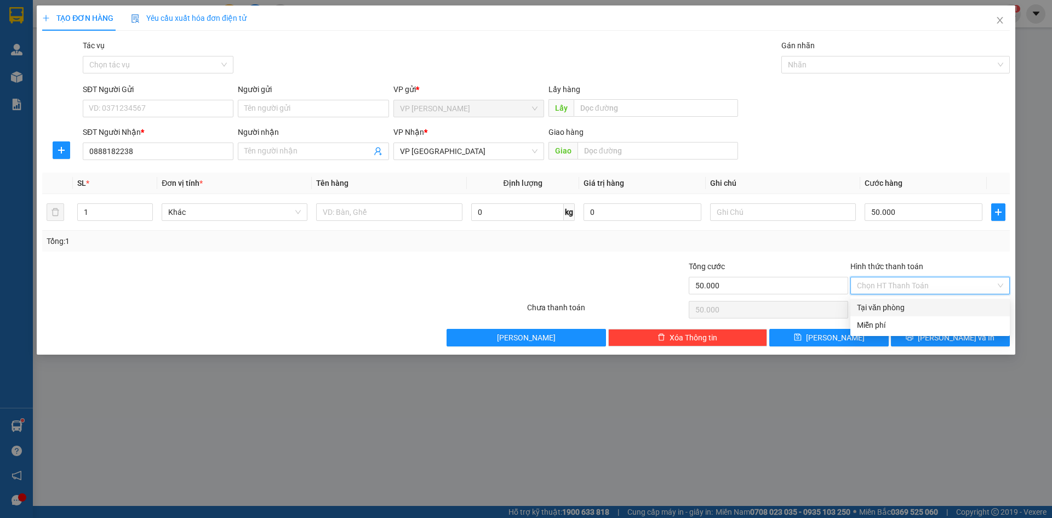
drag, startPoint x: 886, startPoint y: 310, endPoint x: 838, endPoint y: 252, distance: 74.7
click at [840, 254] on div "Transit Pickup Surcharge Ids Transit Deliver Surcharge Ids Transit Deliver Surc…" at bounding box center [526, 192] width 968 height 307
click at [838, 252] on div "Transit Pickup Surcharge Ids Transit Deliver Surcharge Ids Transit Deliver Surc…" at bounding box center [526, 192] width 968 height 307
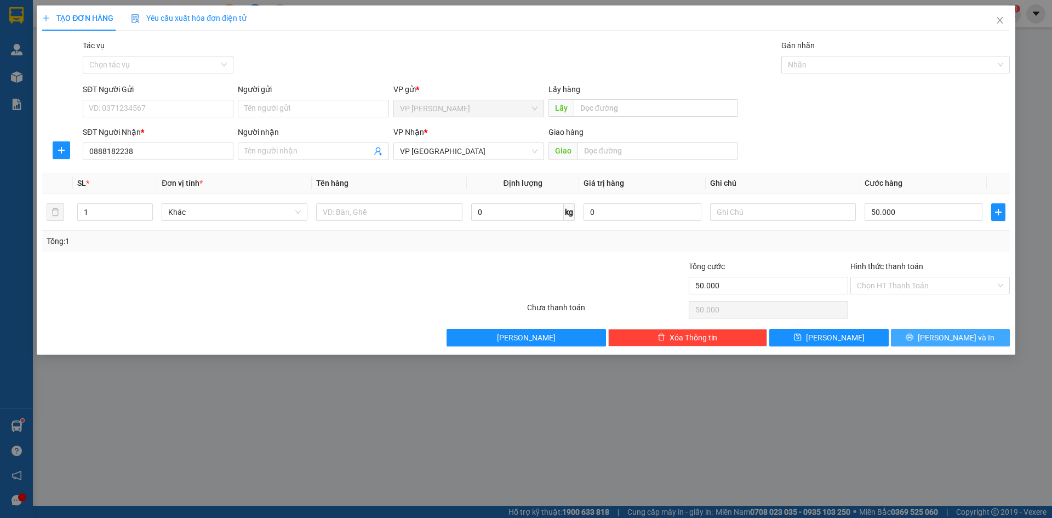
click at [932, 329] on button "[PERSON_NAME] và In" at bounding box center [950, 338] width 119 height 18
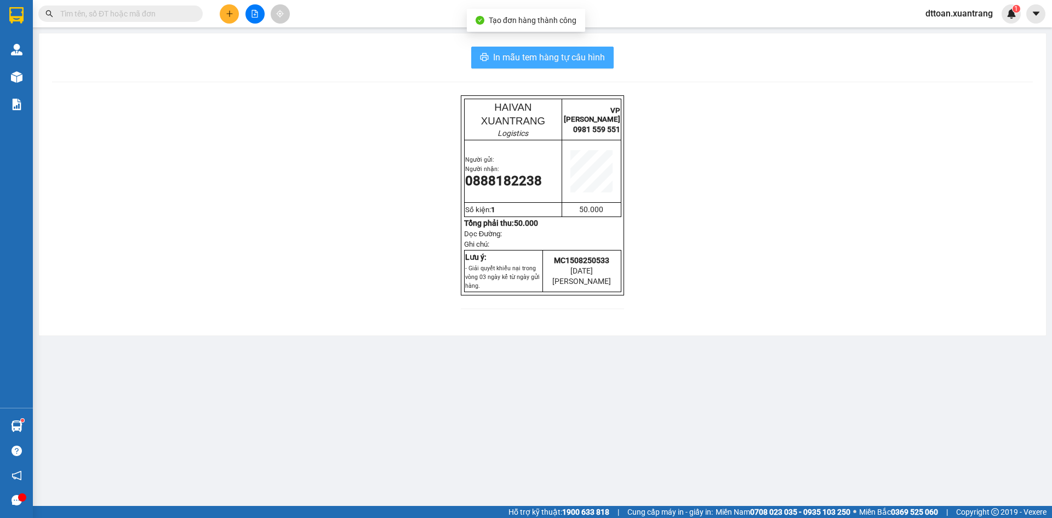
click at [569, 64] on span "In mẫu tem hàng tự cấu hình" at bounding box center [549, 57] width 112 height 14
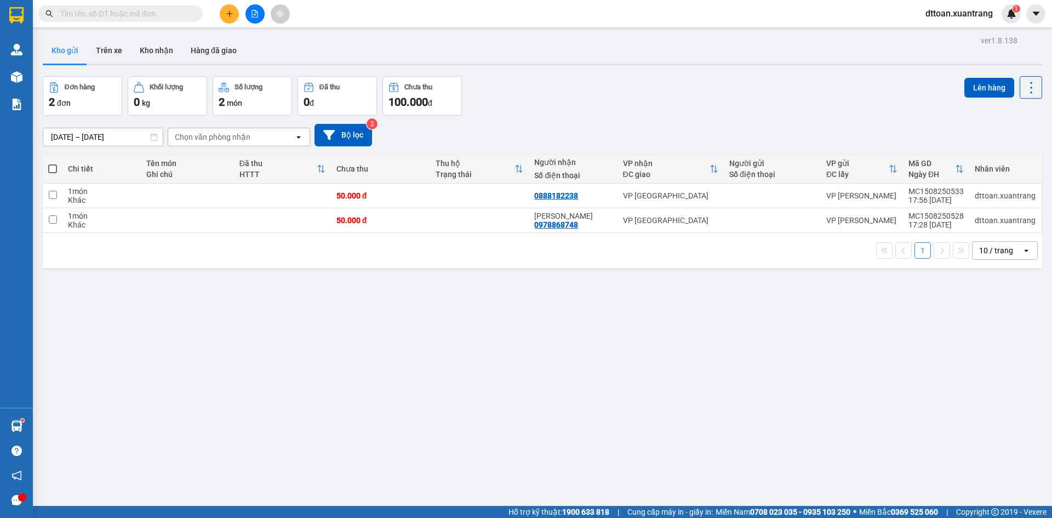
click at [141, 16] on input "text" at bounding box center [124, 14] width 129 height 12
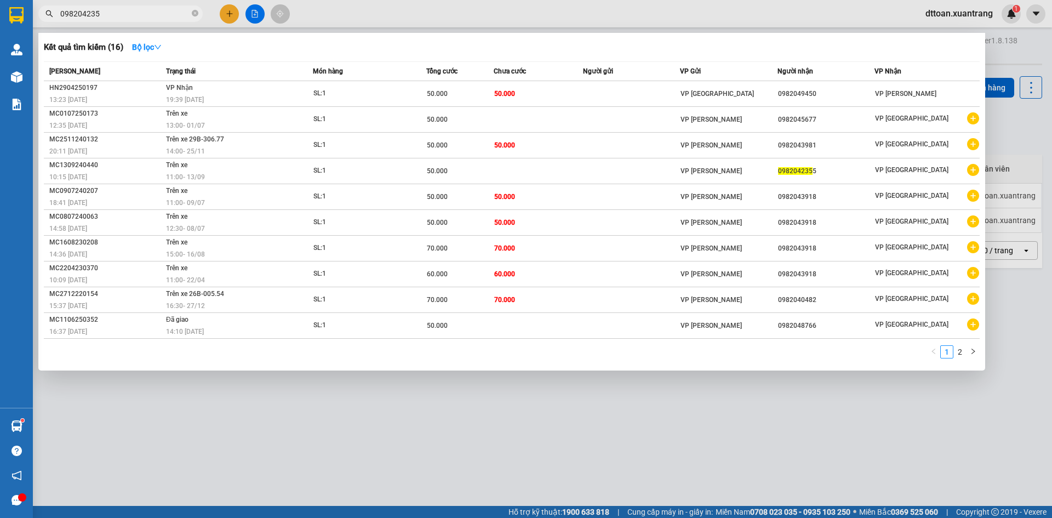
type input "0982042355"
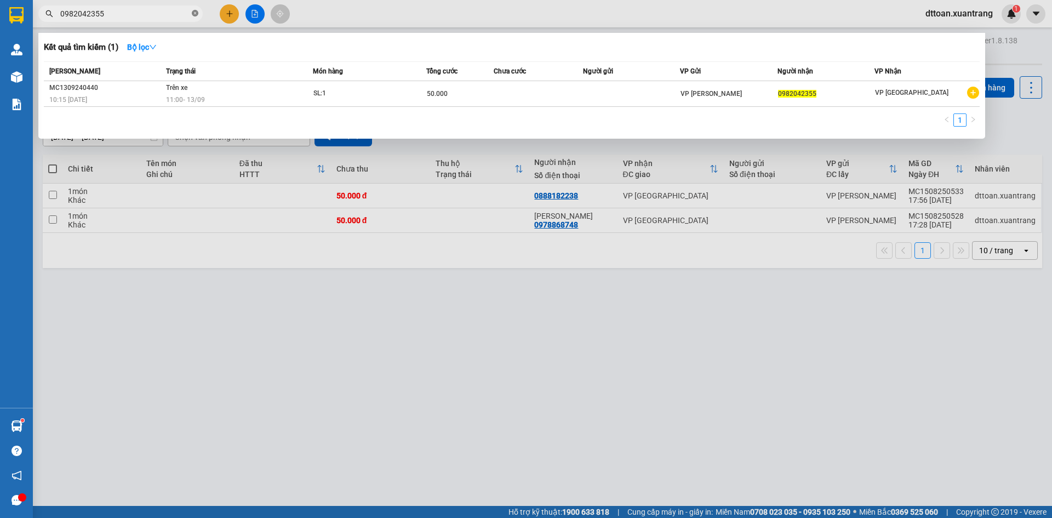
click at [193, 13] on icon "close-circle" at bounding box center [195, 13] width 7 height 7
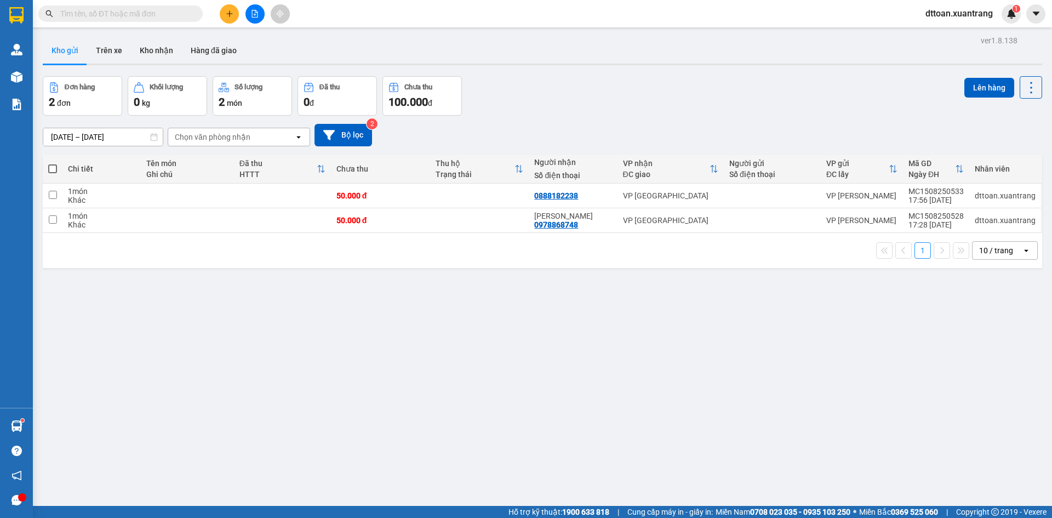
click at [161, 12] on input "text" at bounding box center [124, 14] width 129 height 12
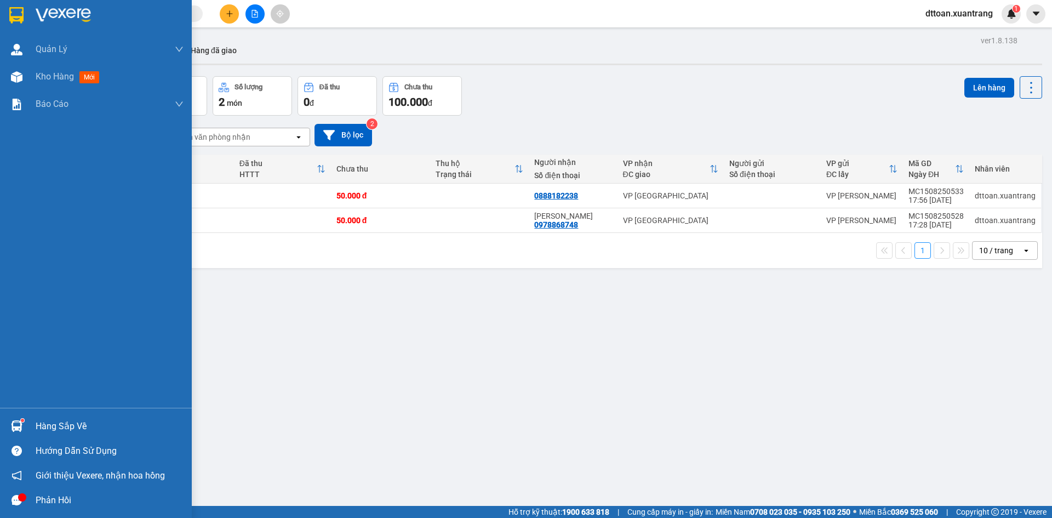
click at [55, 6] on div at bounding box center [96, 18] width 192 height 36
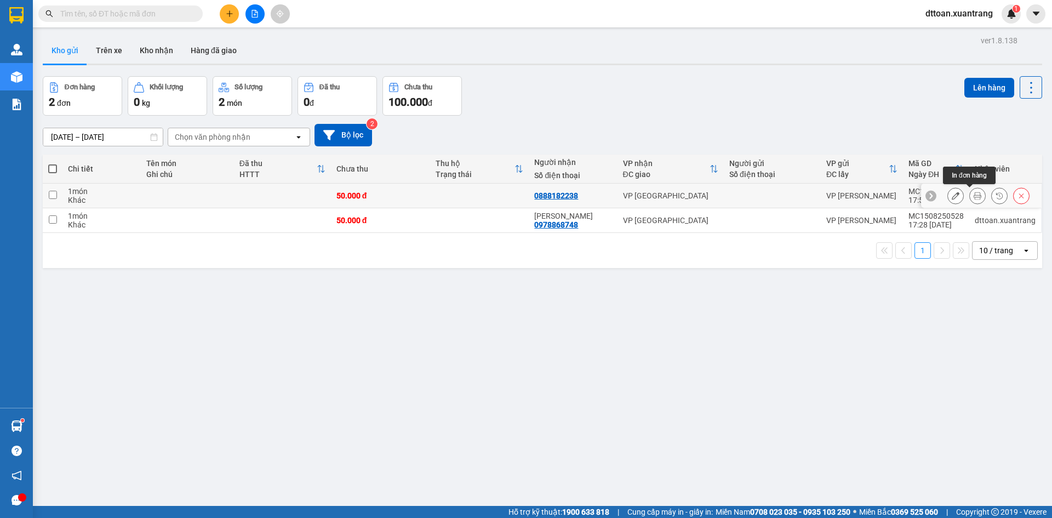
click at [974, 197] on icon at bounding box center [978, 196] width 8 height 8
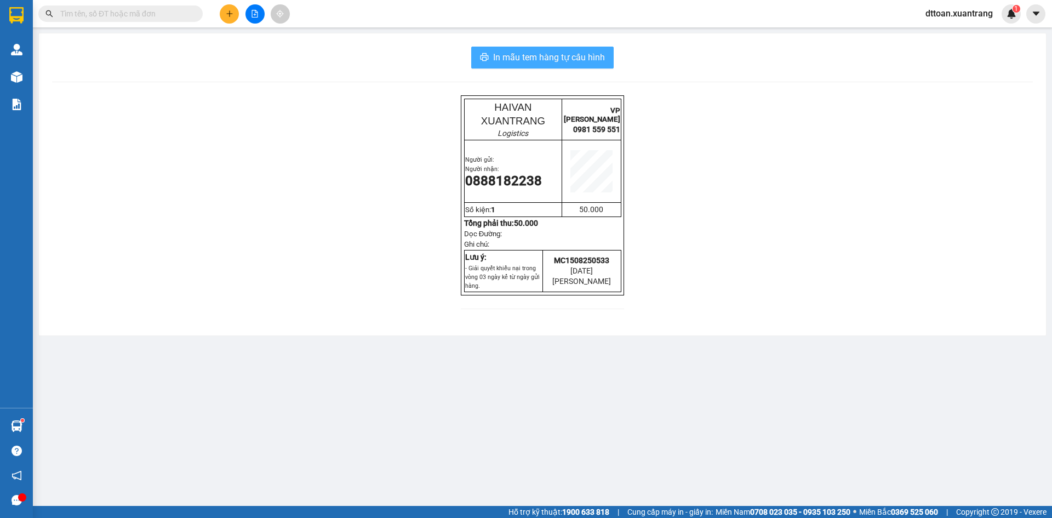
click at [543, 55] on span "In mẫu tem hàng tự cấu hình" at bounding box center [549, 57] width 112 height 14
